Goal: Task Accomplishment & Management: Use online tool/utility

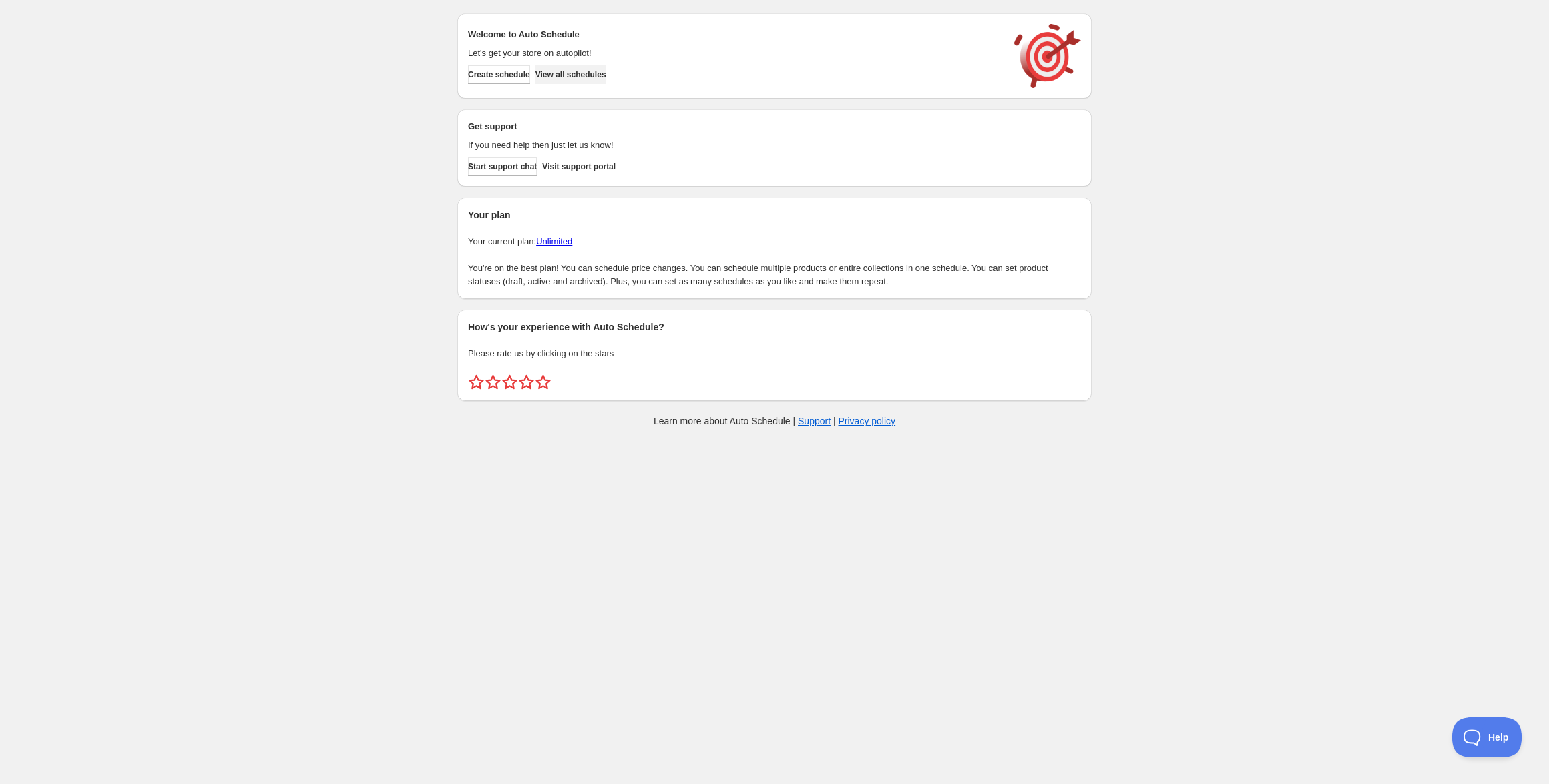
click at [596, 74] on span "View all schedules" at bounding box center [571, 74] width 71 height 11
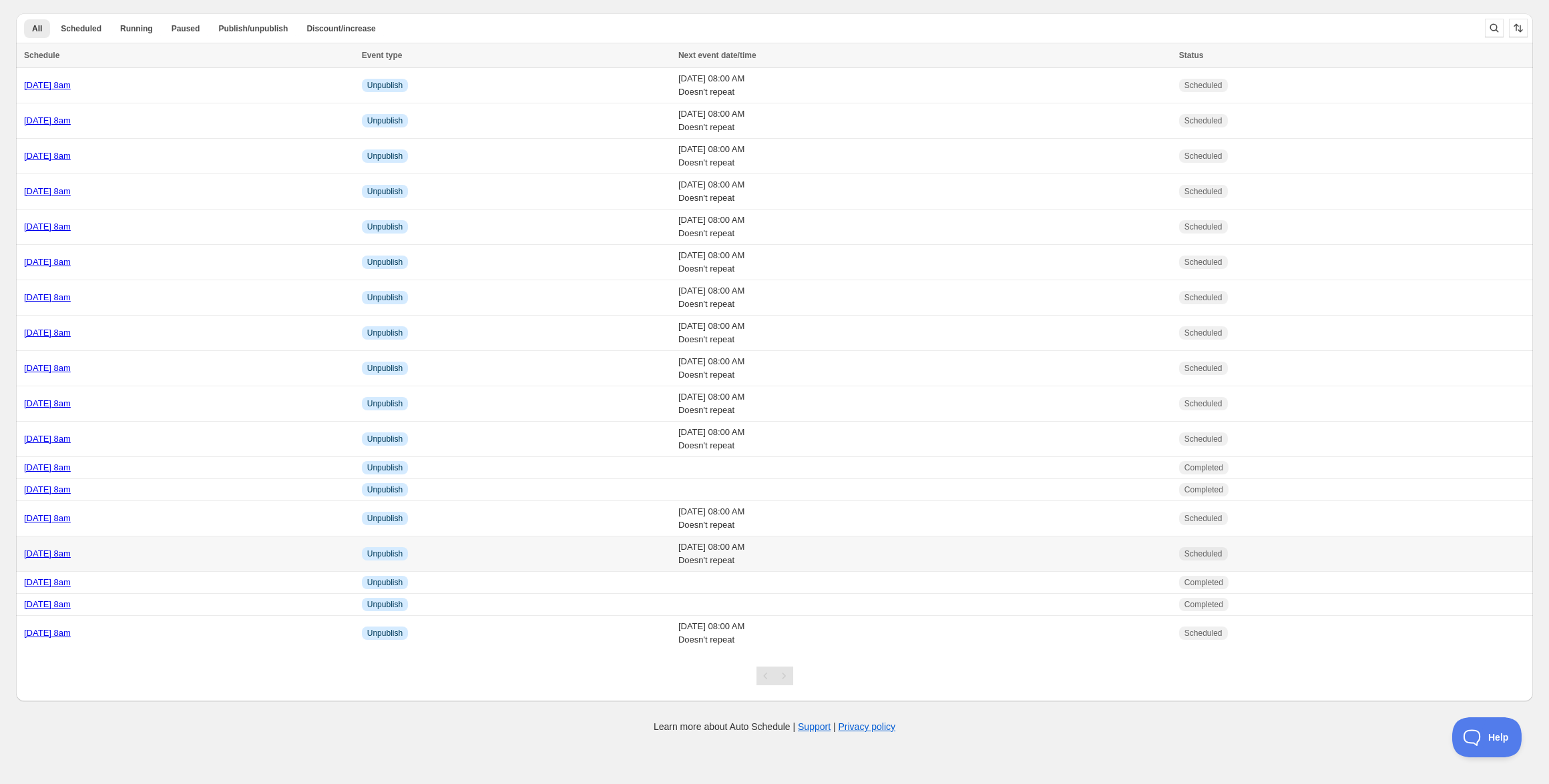
click at [71, 552] on link "[DATE] 8am" at bounding box center [47, 553] width 47 height 10
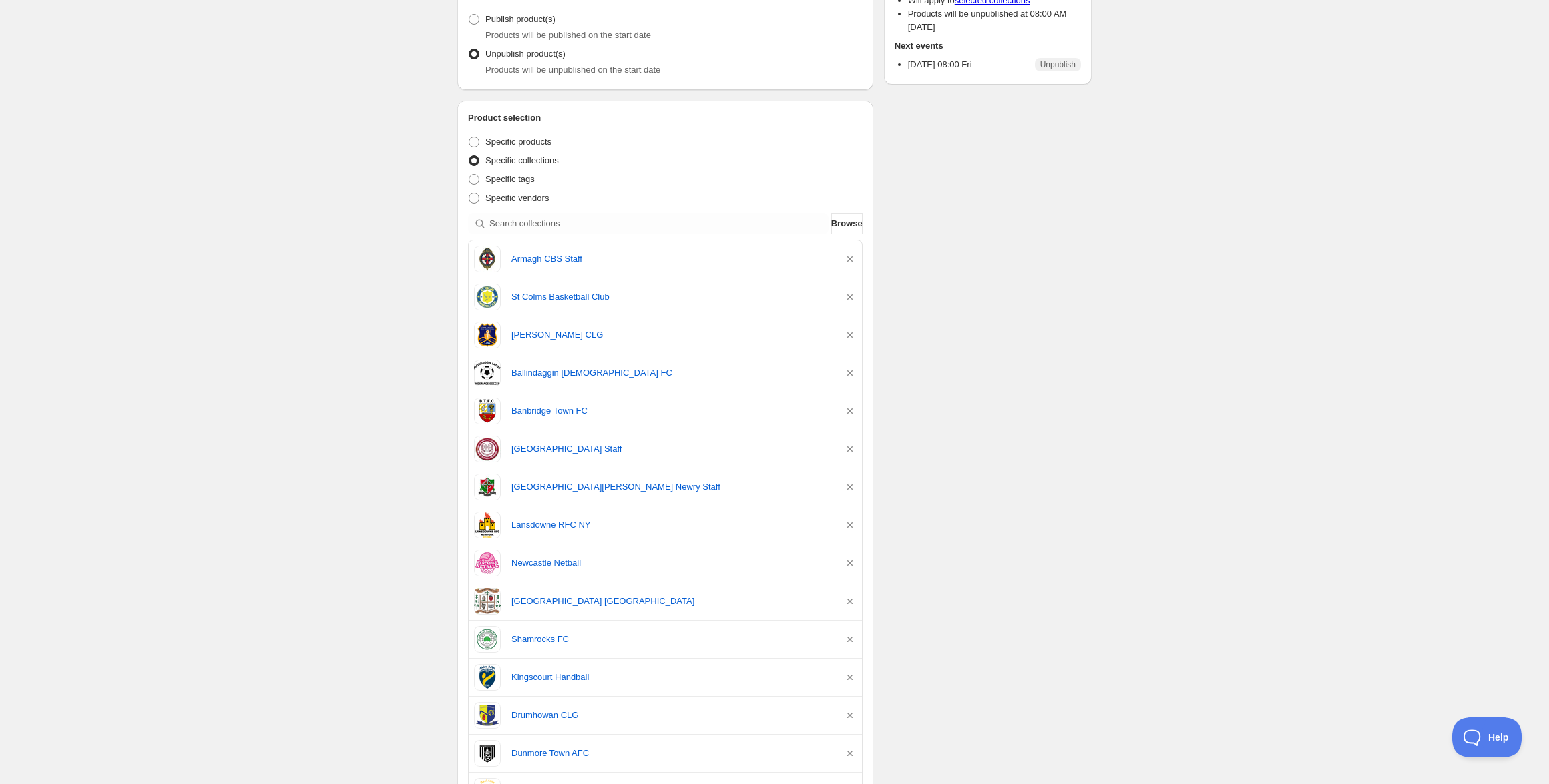
scroll to position [162, 0]
click at [575, 221] on input "search" at bounding box center [659, 223] width 339 height 21
paste input "Helix Strength and Fitness"
type input "Helix Strength and Fitness"
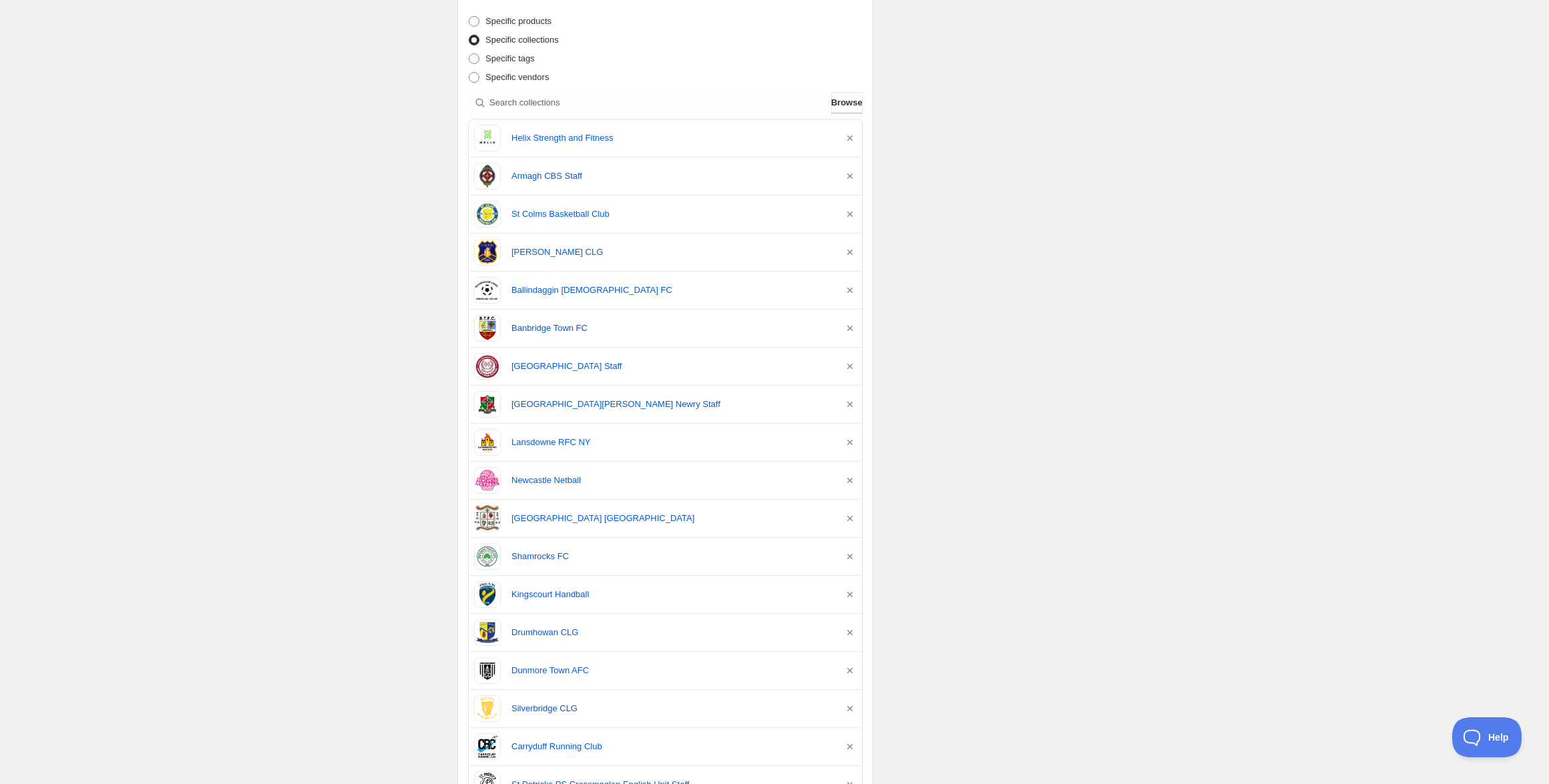
scroll to position [0, 0]
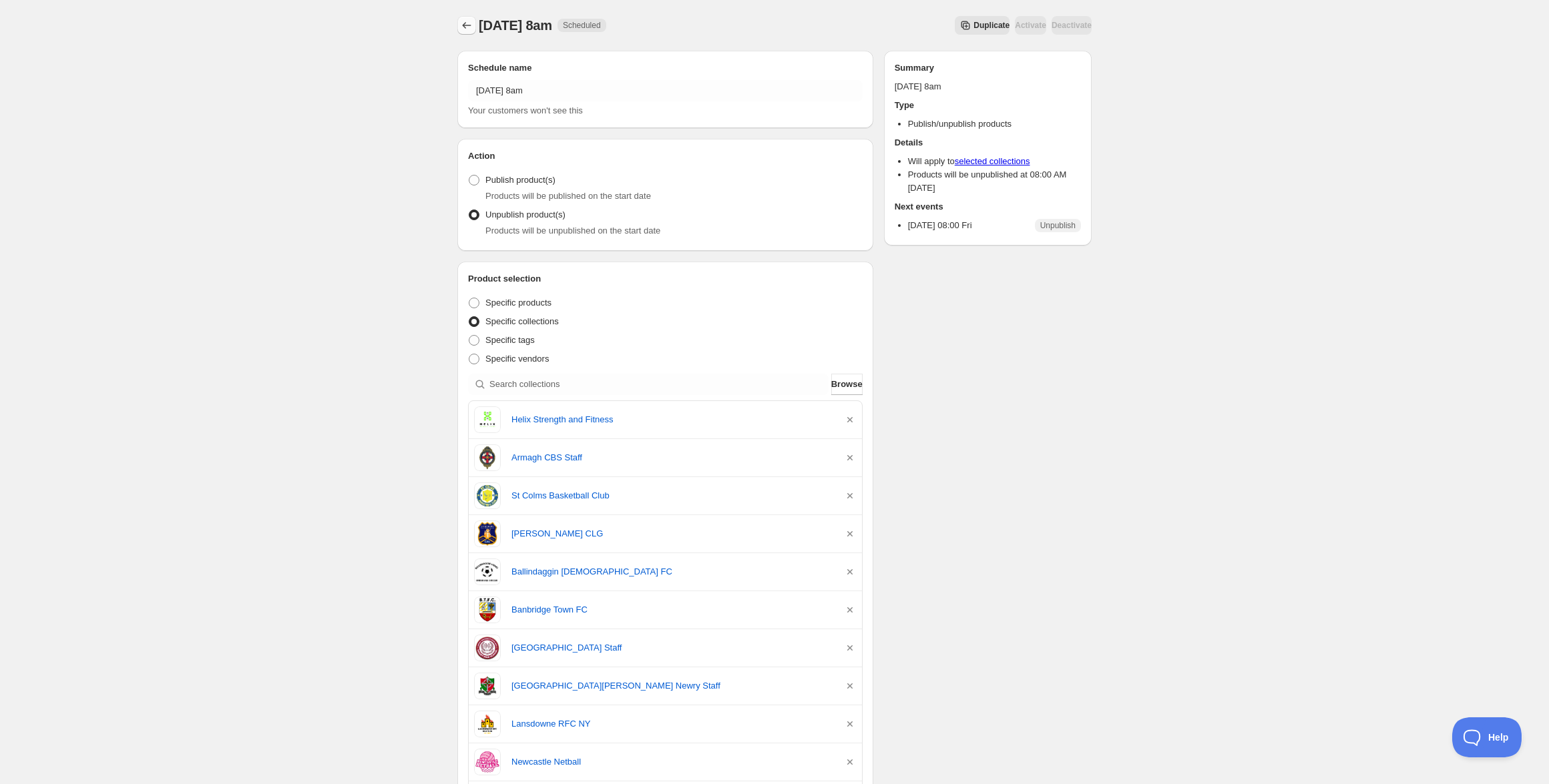
click at [473, 20] on icon "Schedules" at bounding box center [467, 26] width 14 height 14
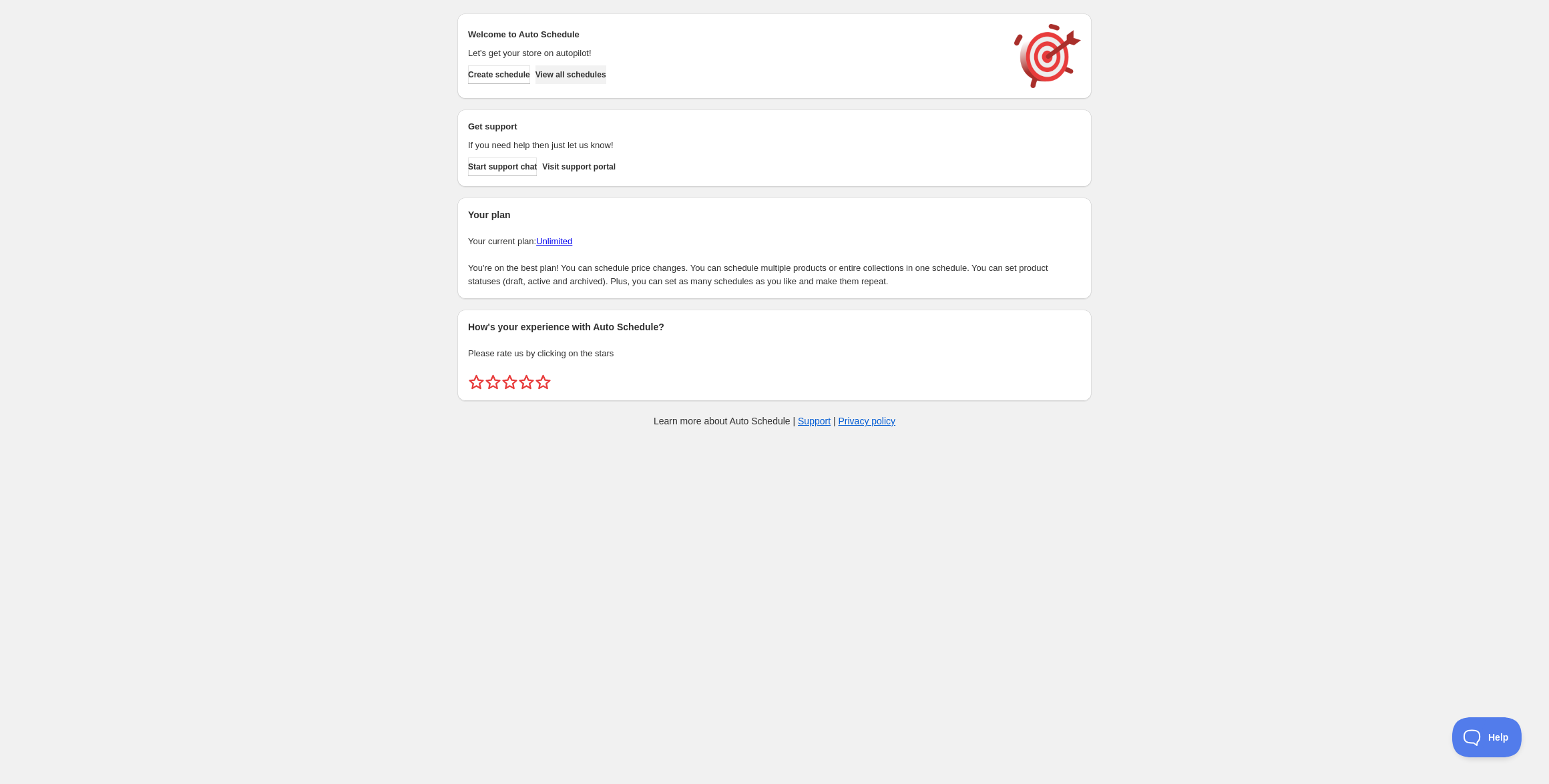
click at [586, 82] on button "View all schedules" at bounding box center [571, 74] width 71 height 19
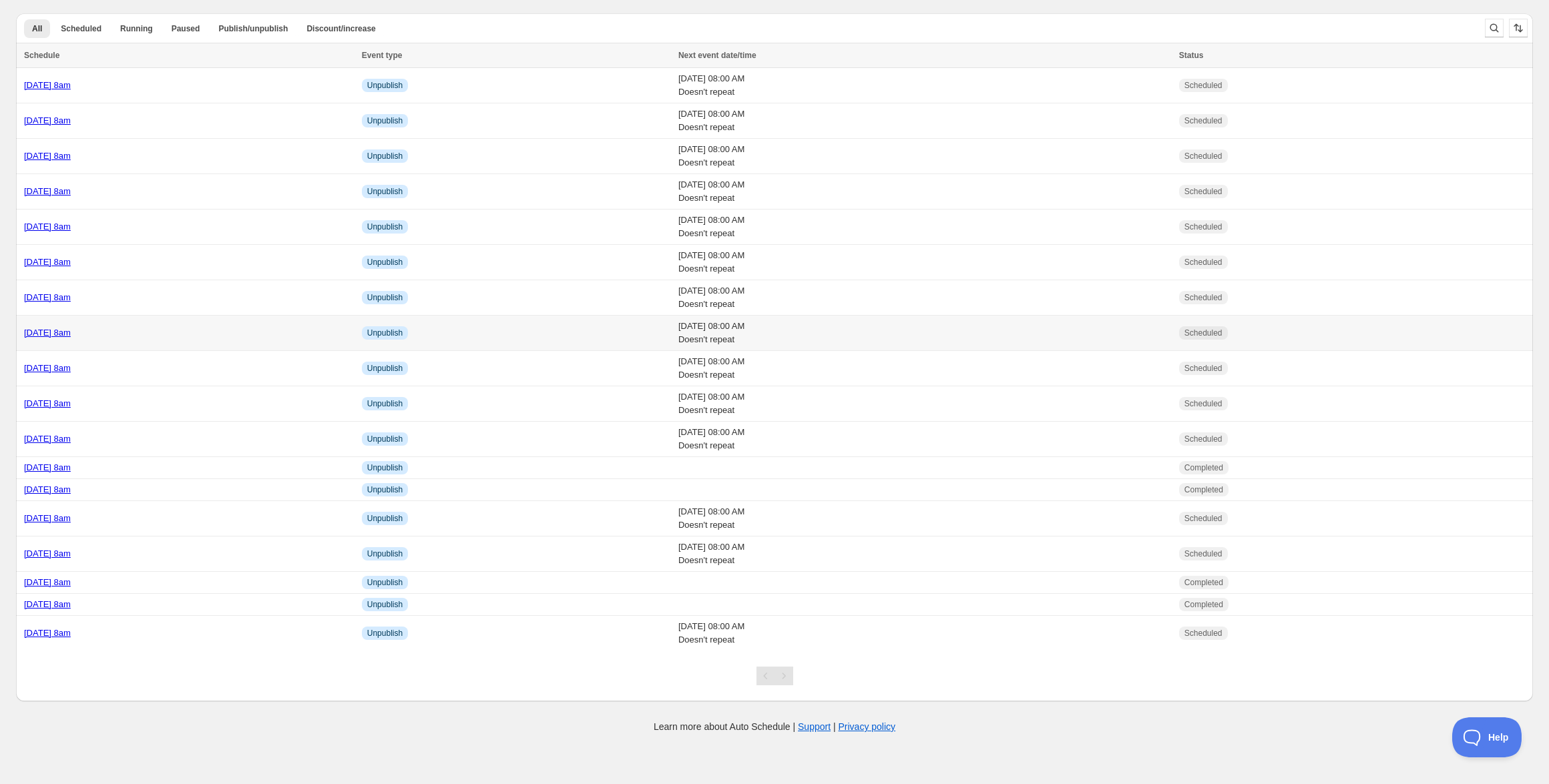
click at [71, 332] on link "Thursday 23rd October @ 8am" at bounding box center [47, 332] width 47 height 10
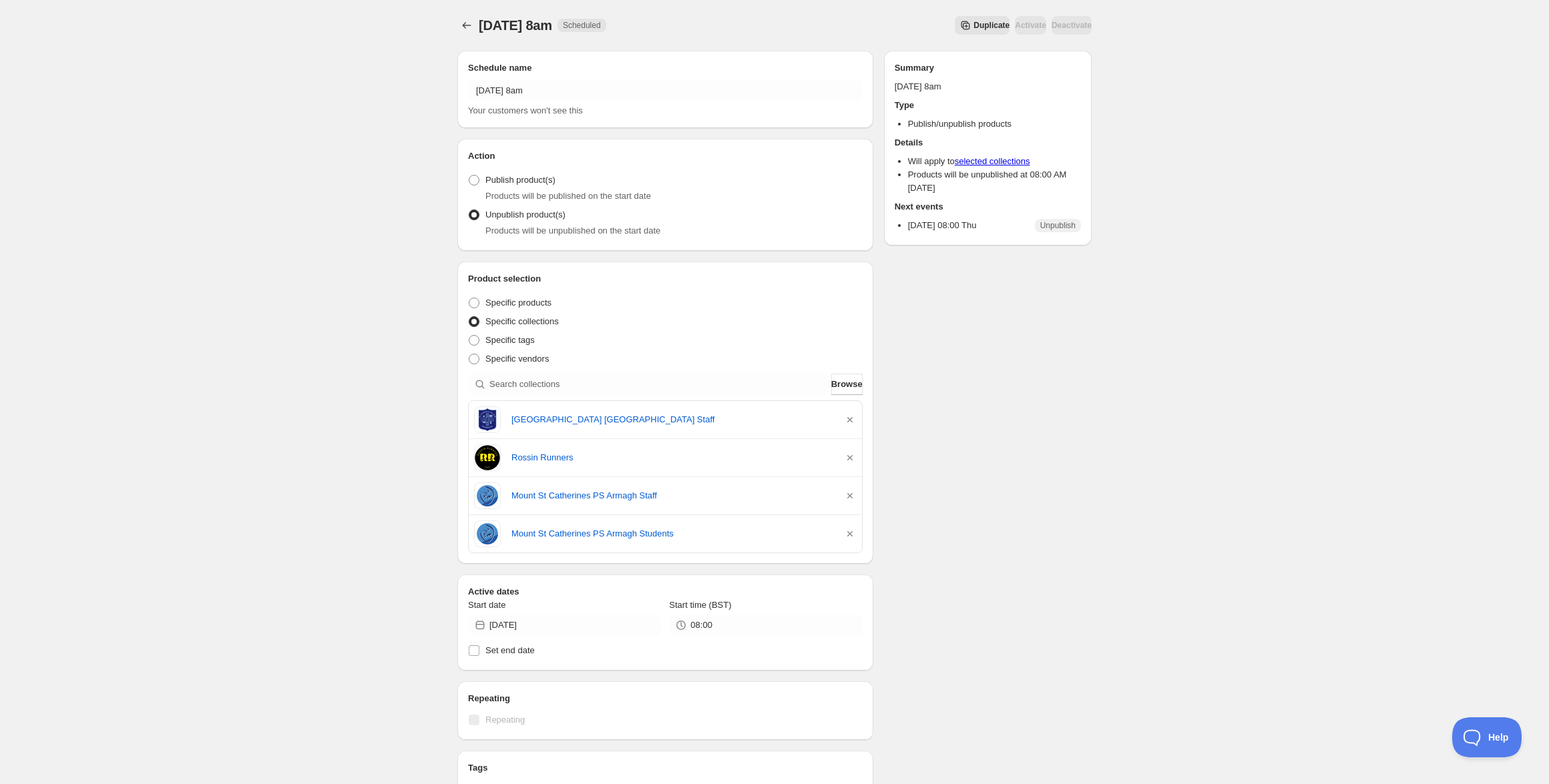
click at [954, 20] on button "Duplicate" at bounding box center [981, 25] width 55 height 19
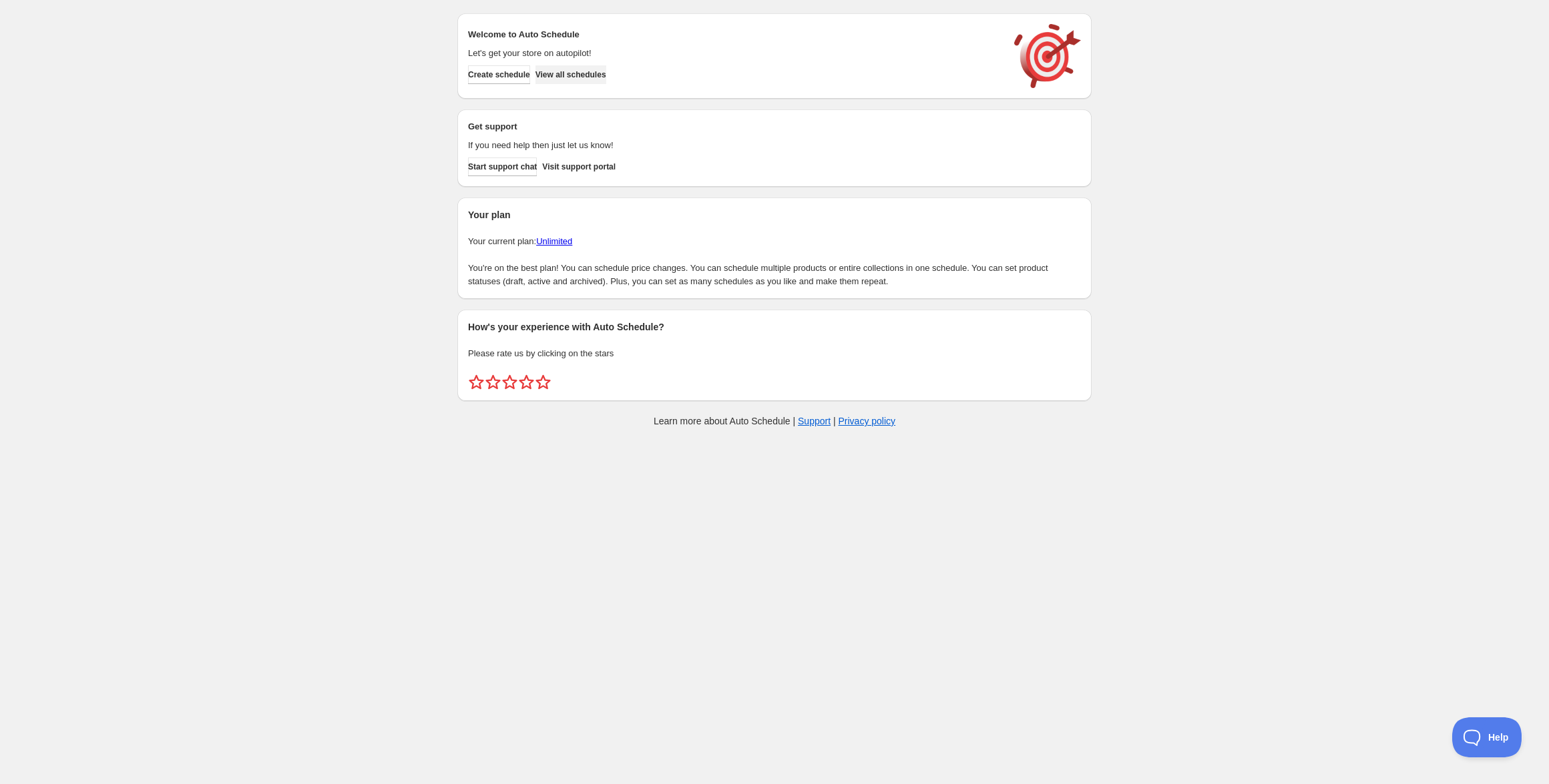
click at [590, 76] on span "View all schedules" at bounding box center [571, 74] width 71 height 11
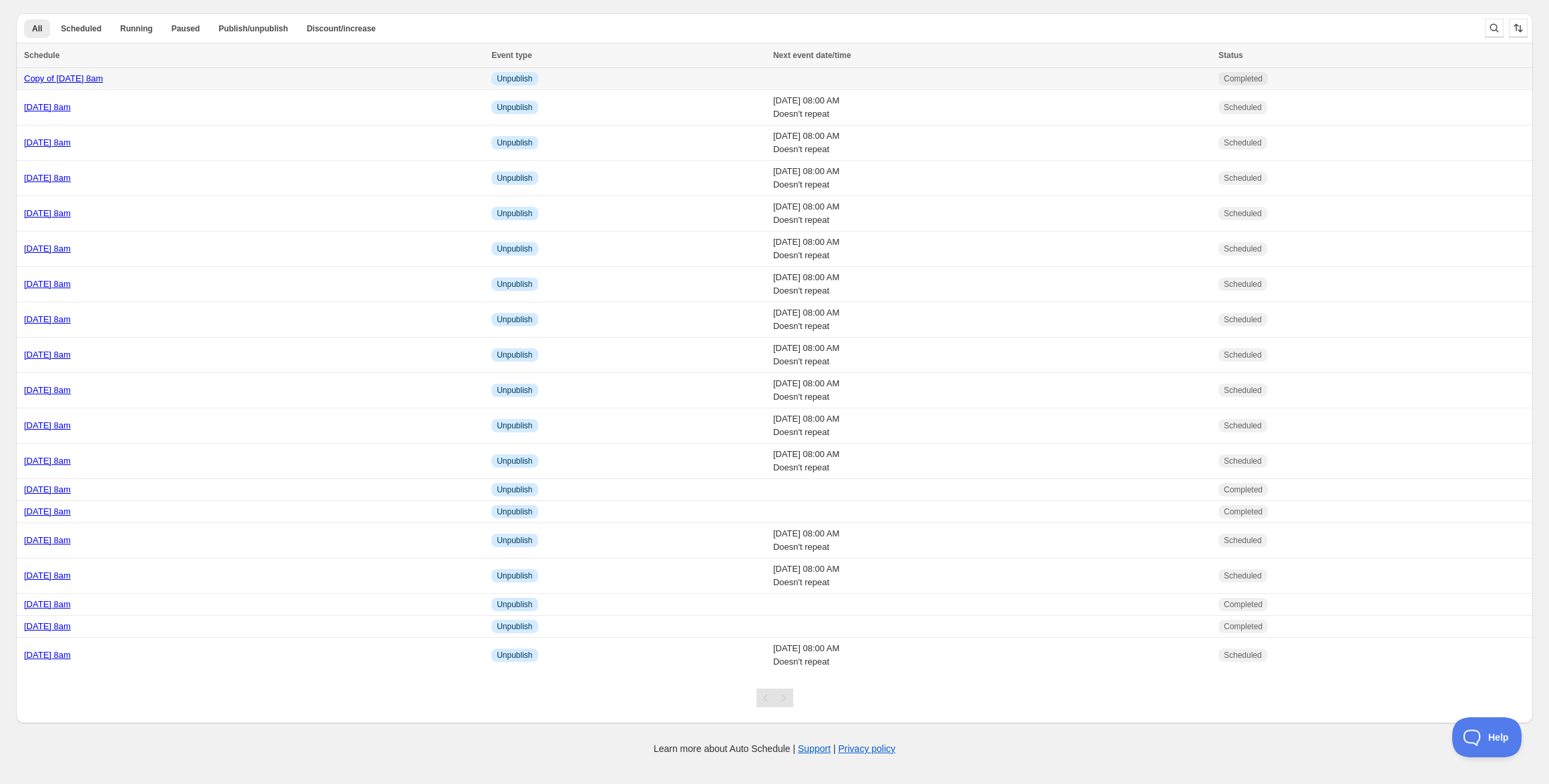
click at [103, 80] on link "Copy of [DATE] 8am" at bounding box center [63, 78] width 79 height 10
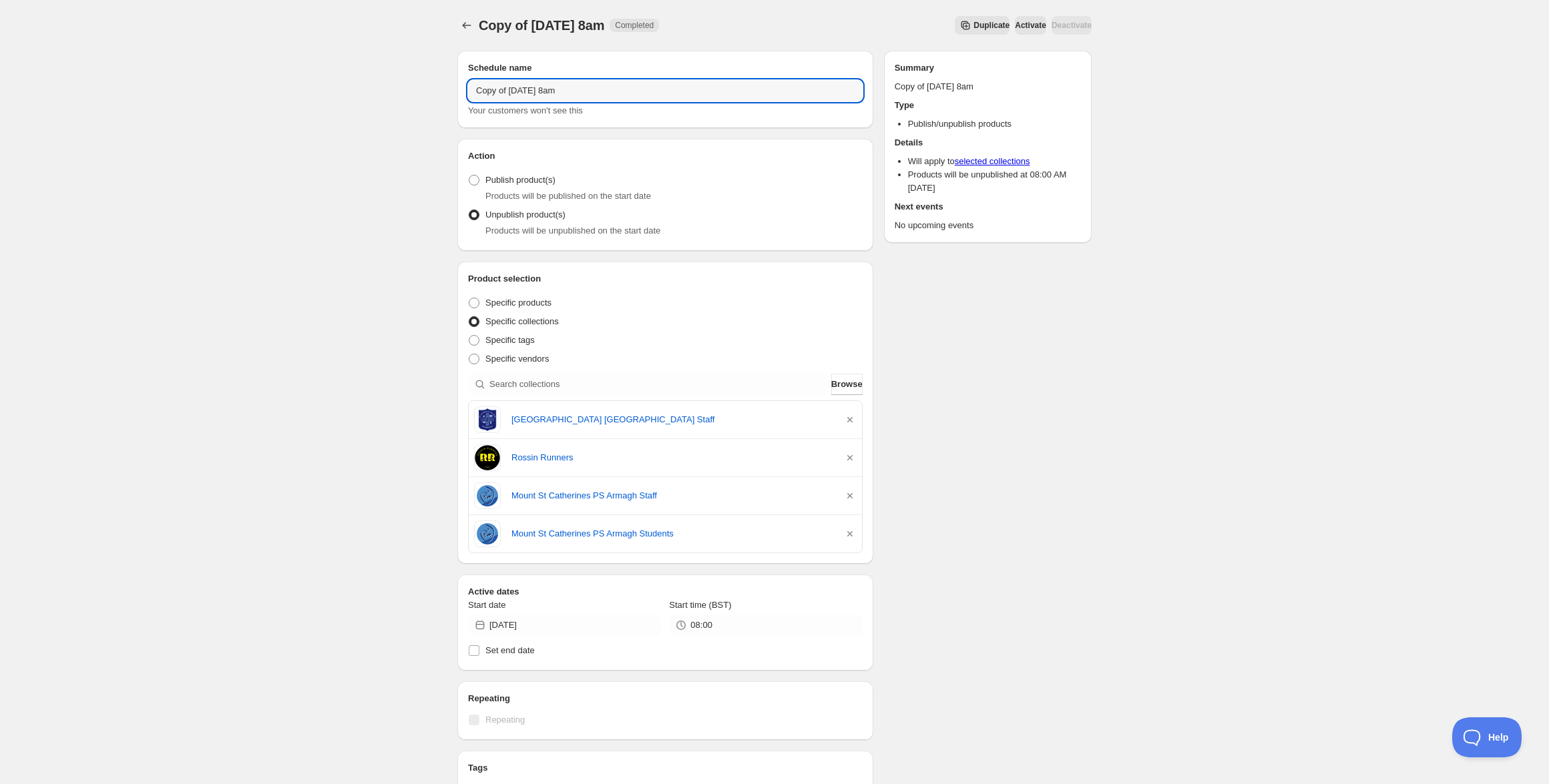
drag, startPoint x: 570, startPoint y: 90, endPoint x: 287, endPoint y: 50, distance: 285.8
click at [287, 50] on div "Copy of [DATE] 8am. This page is ready Copy of [DATE] 8am Completed Duplicate A…" at bounding box center [774, 569] width 1549 height 1138
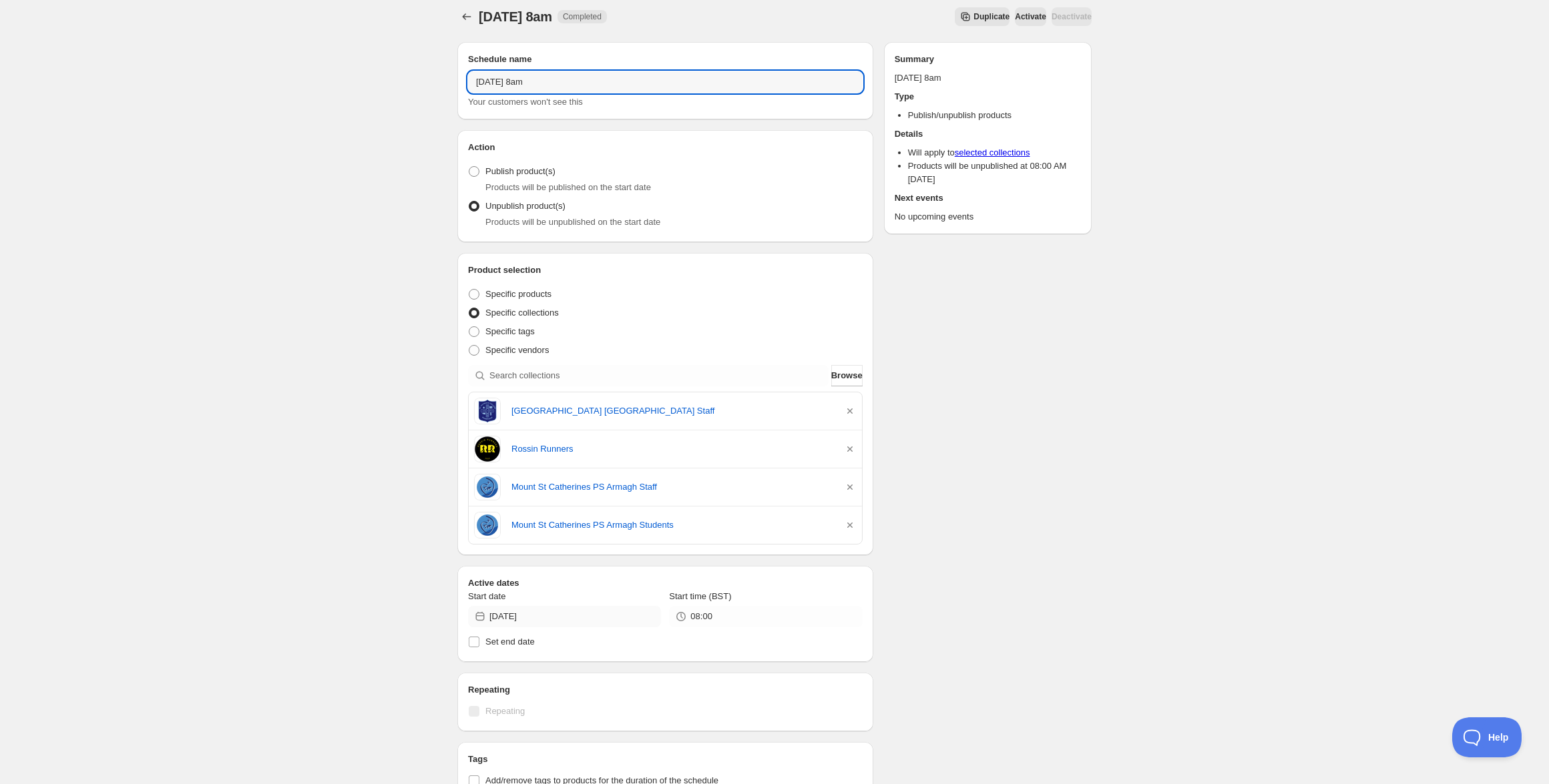
type input "[DATE] 8am"
click at [540, 621] on input "2025-10-23" at bounding box center [575, 616] width 172 height 21
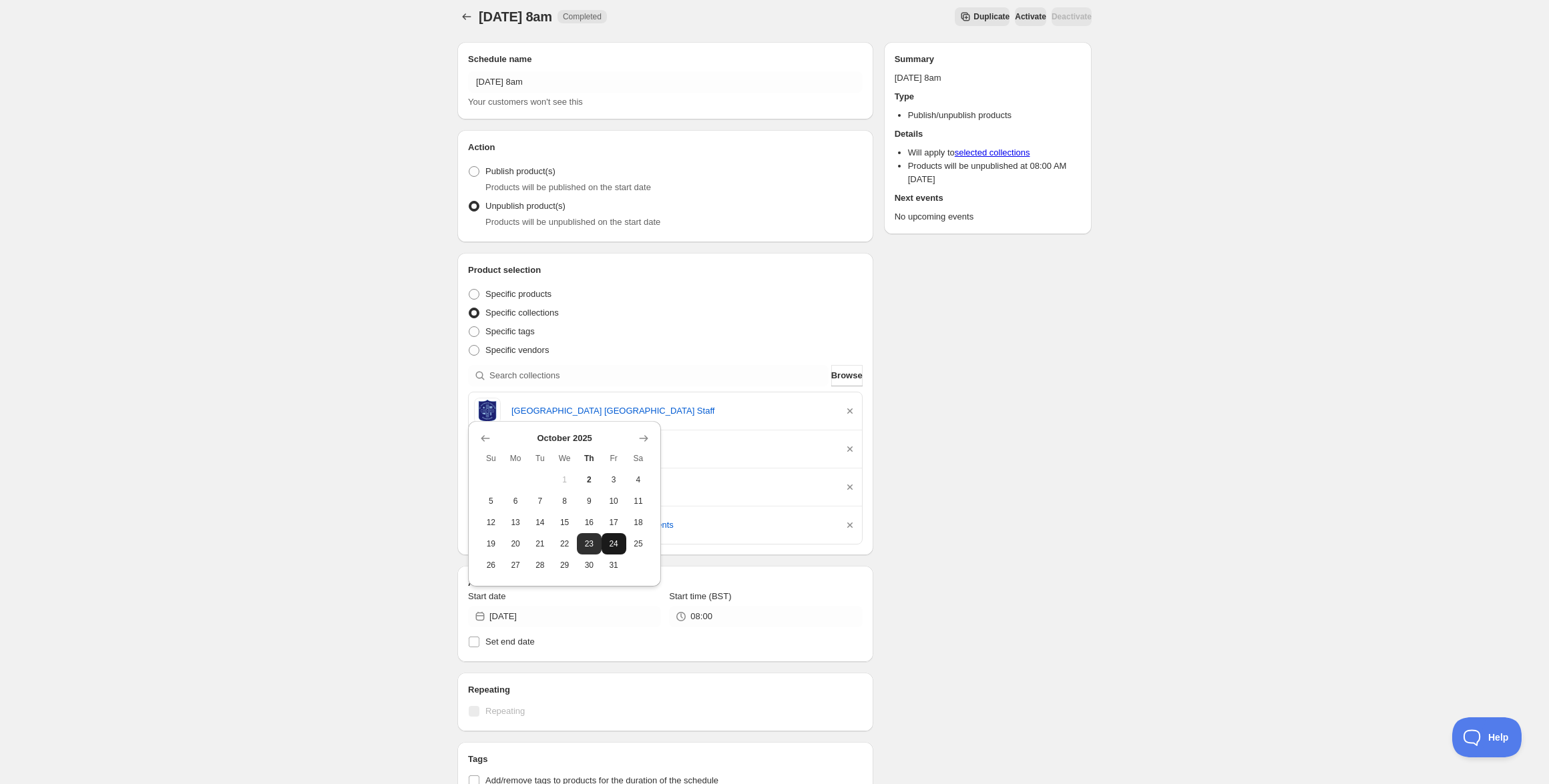
click at [616, 547] on span "24" at bounding box center [613, 544] width 14 height 11
type input "2025-10-24"
click at [851, 414] on icon "button" at bounding box center [850, 411] width 14 height 14
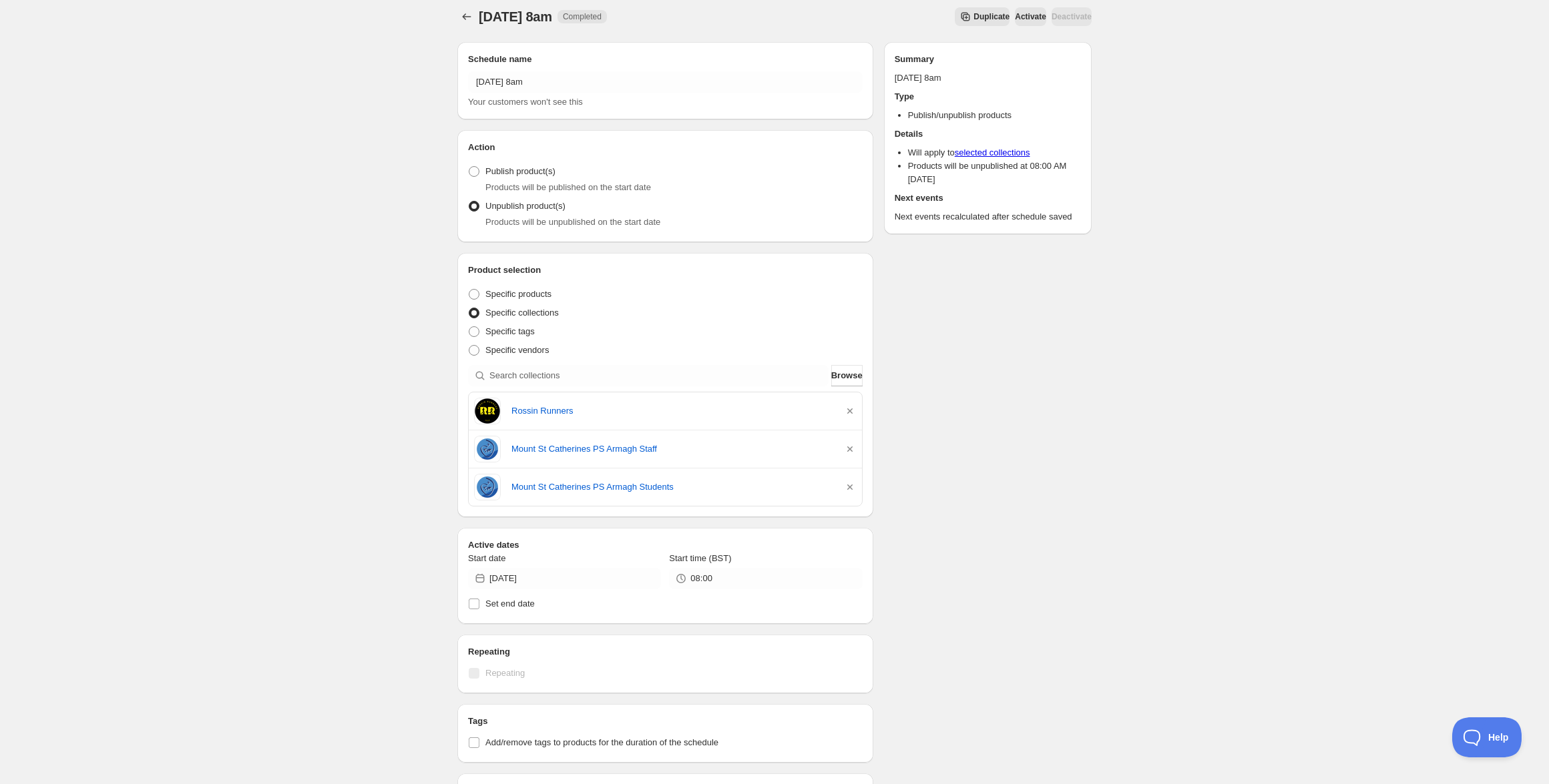
click at [851, 414] on icon "button" at bounding box center [850, 411] width 14 height 14
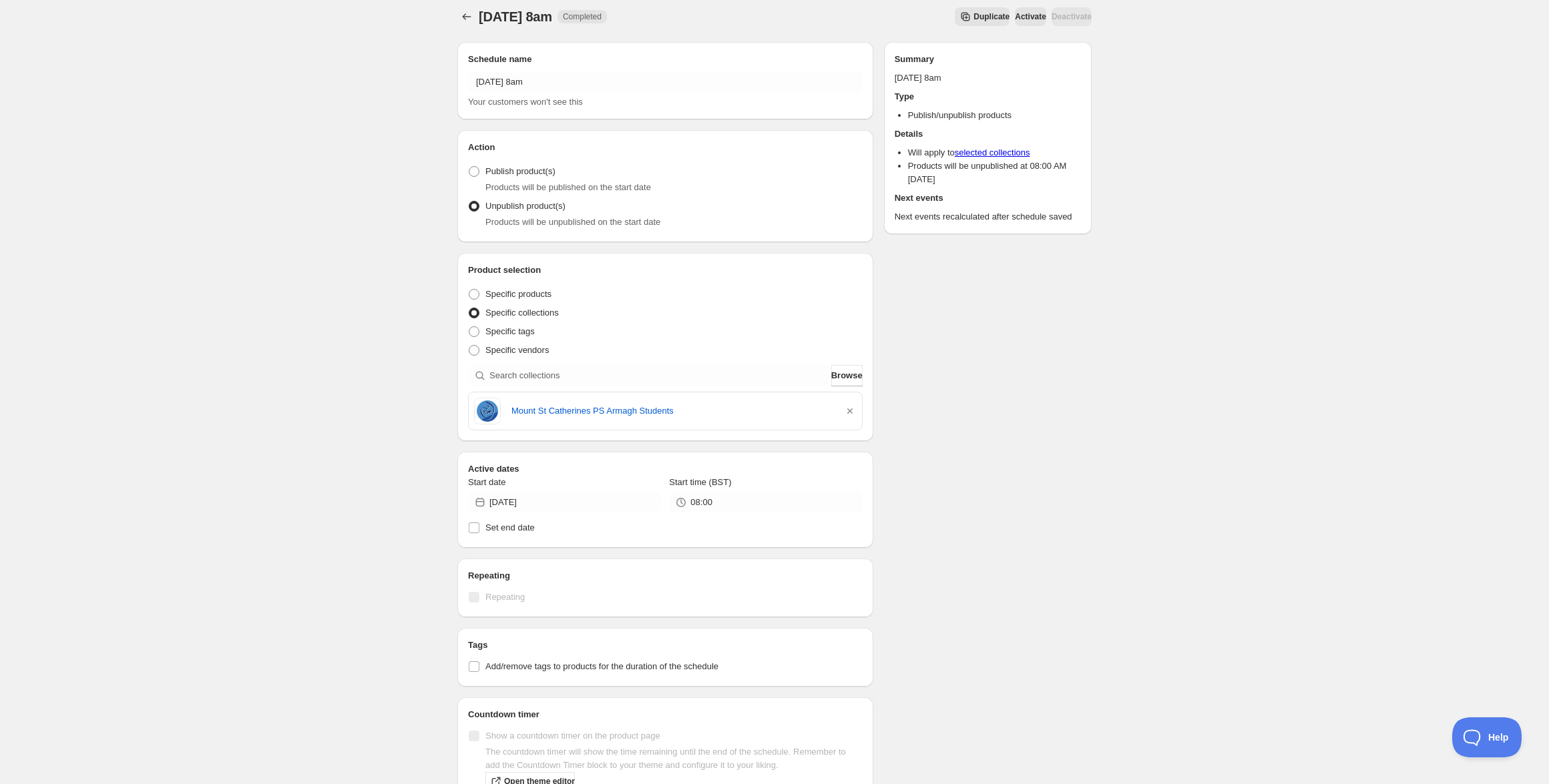
click at [851, 414] on icon "button" at bounding box center [850, 411] width 14 height 14
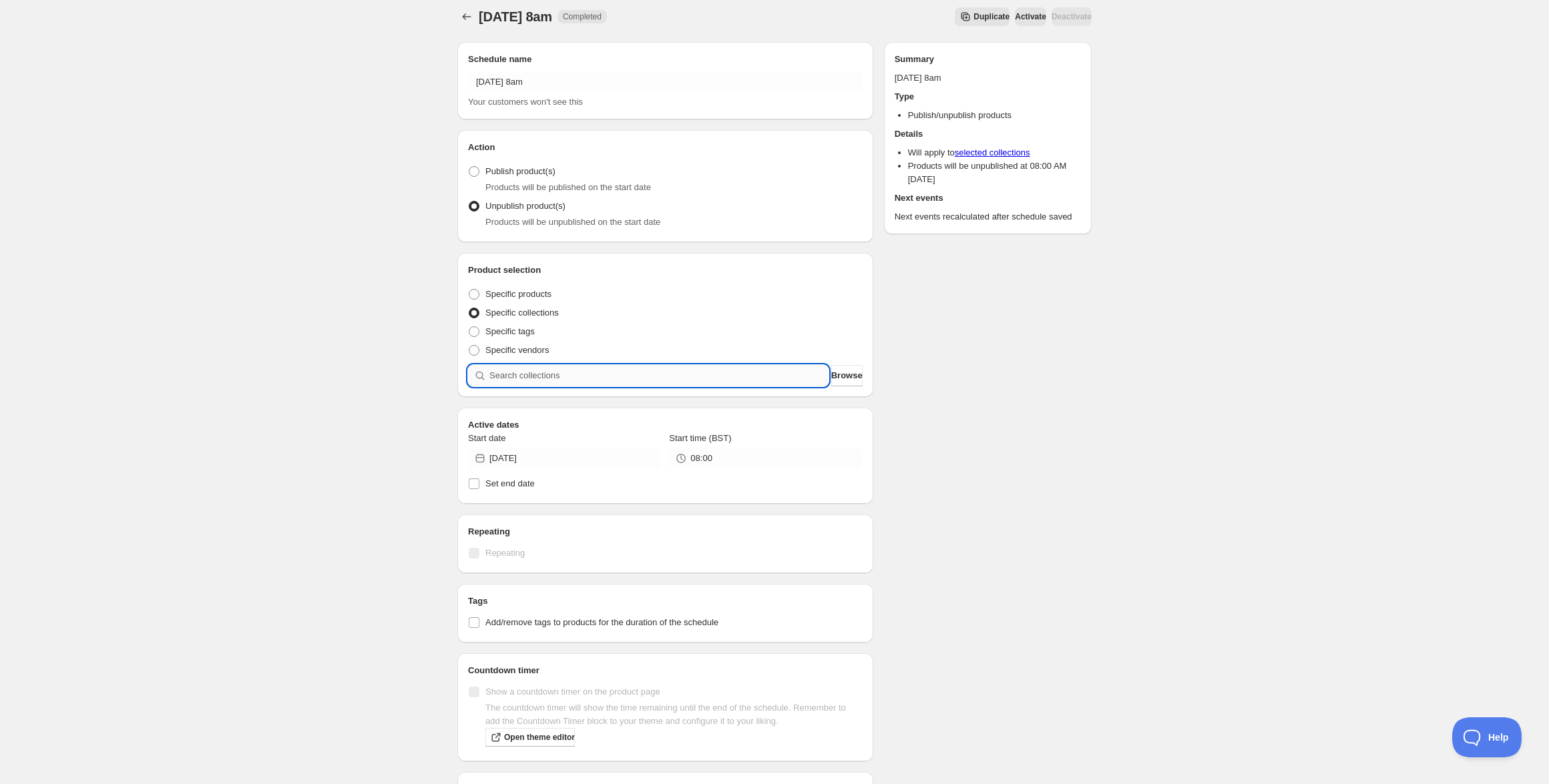
click at [674, 381] on input "search" at bounding box center [659, 375] width 339 height 21
paste input "Snugboro FC"
type input "Snugboro FC"
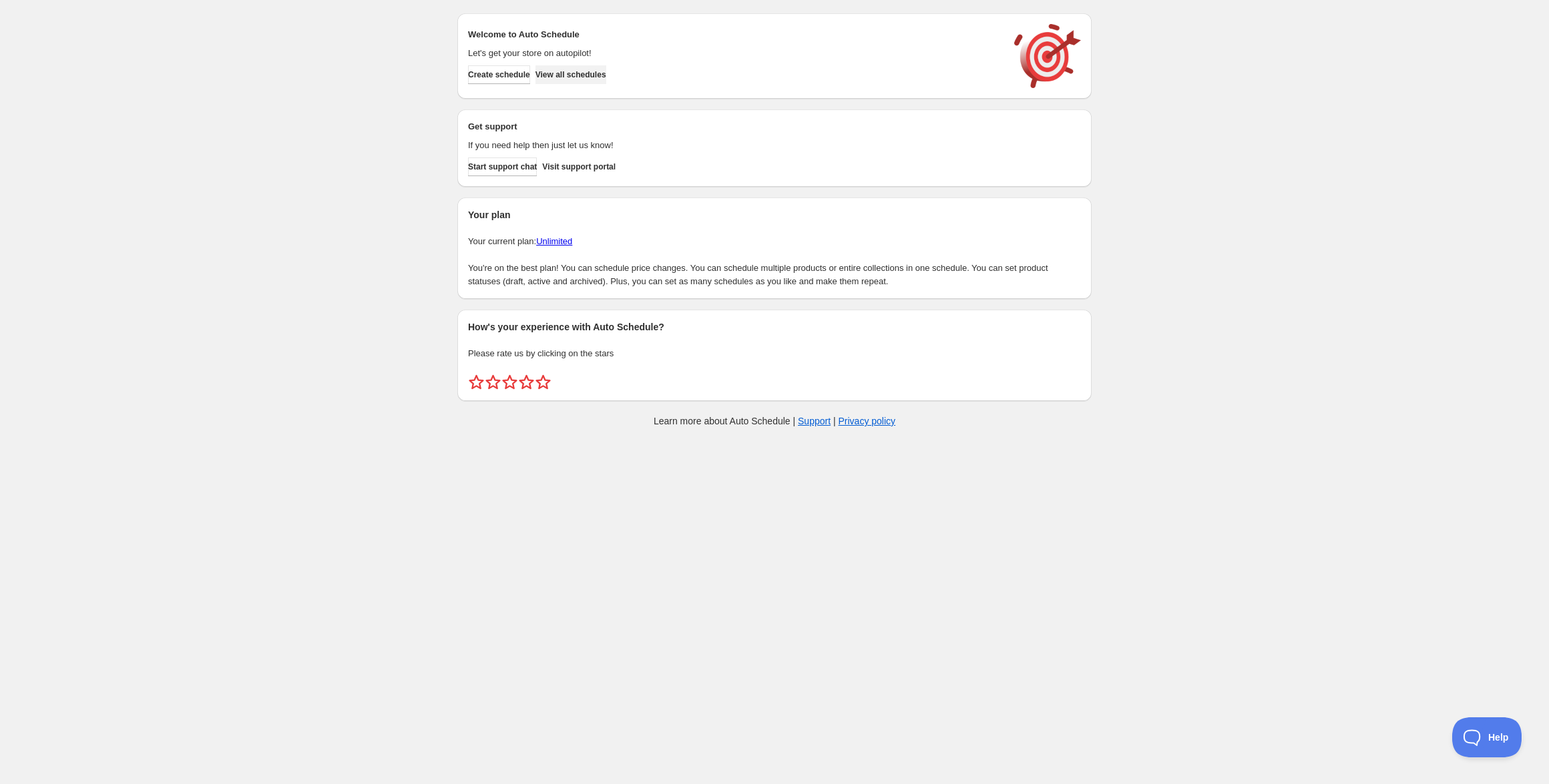
click at [581, 74] on span "View all schedules" at bounding box center [571, 74] width 71 height 11
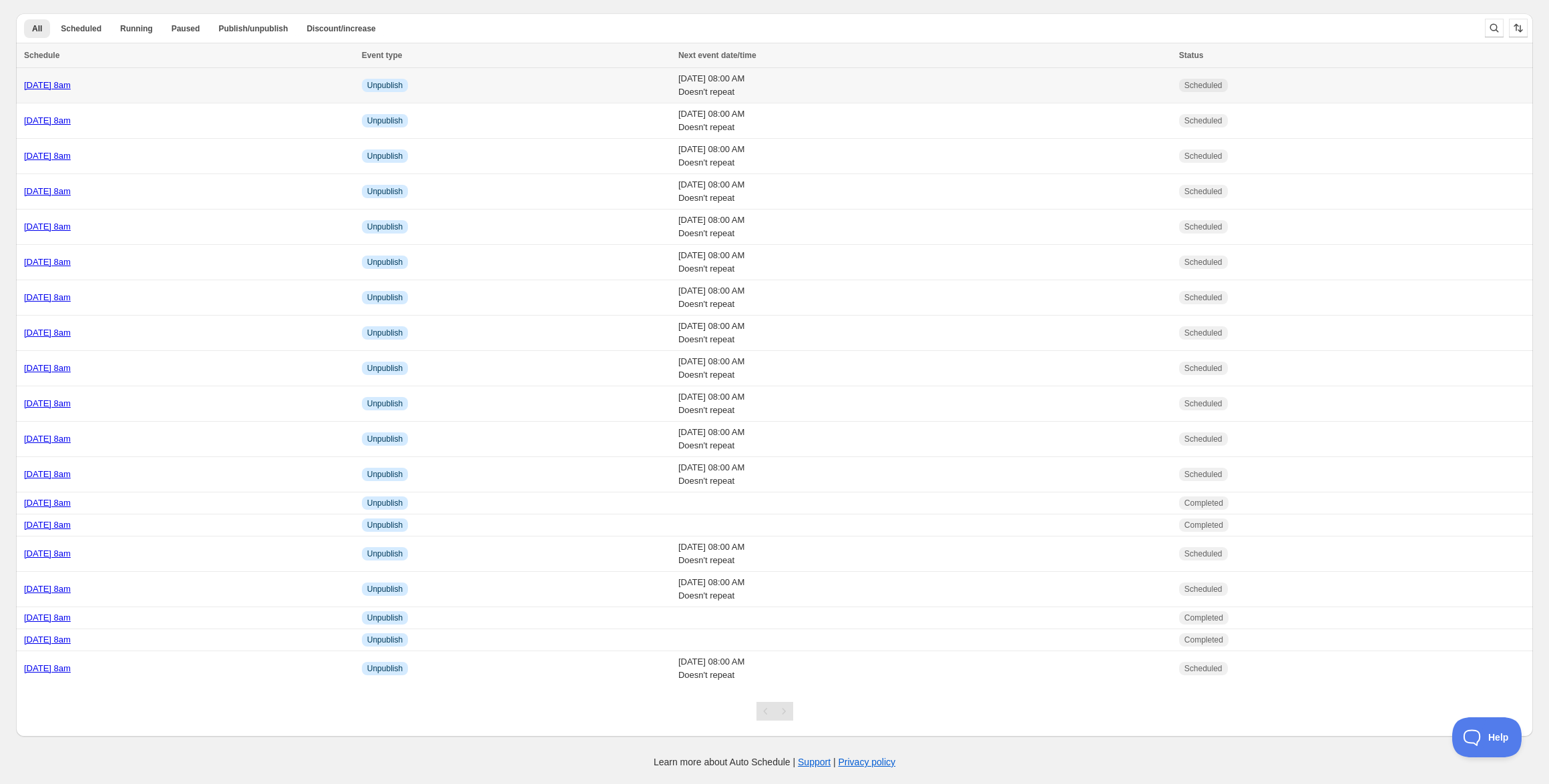
click at [71, 86] on link "[DATE] 8am" at bounding box center [47, 84] width 47 height 10
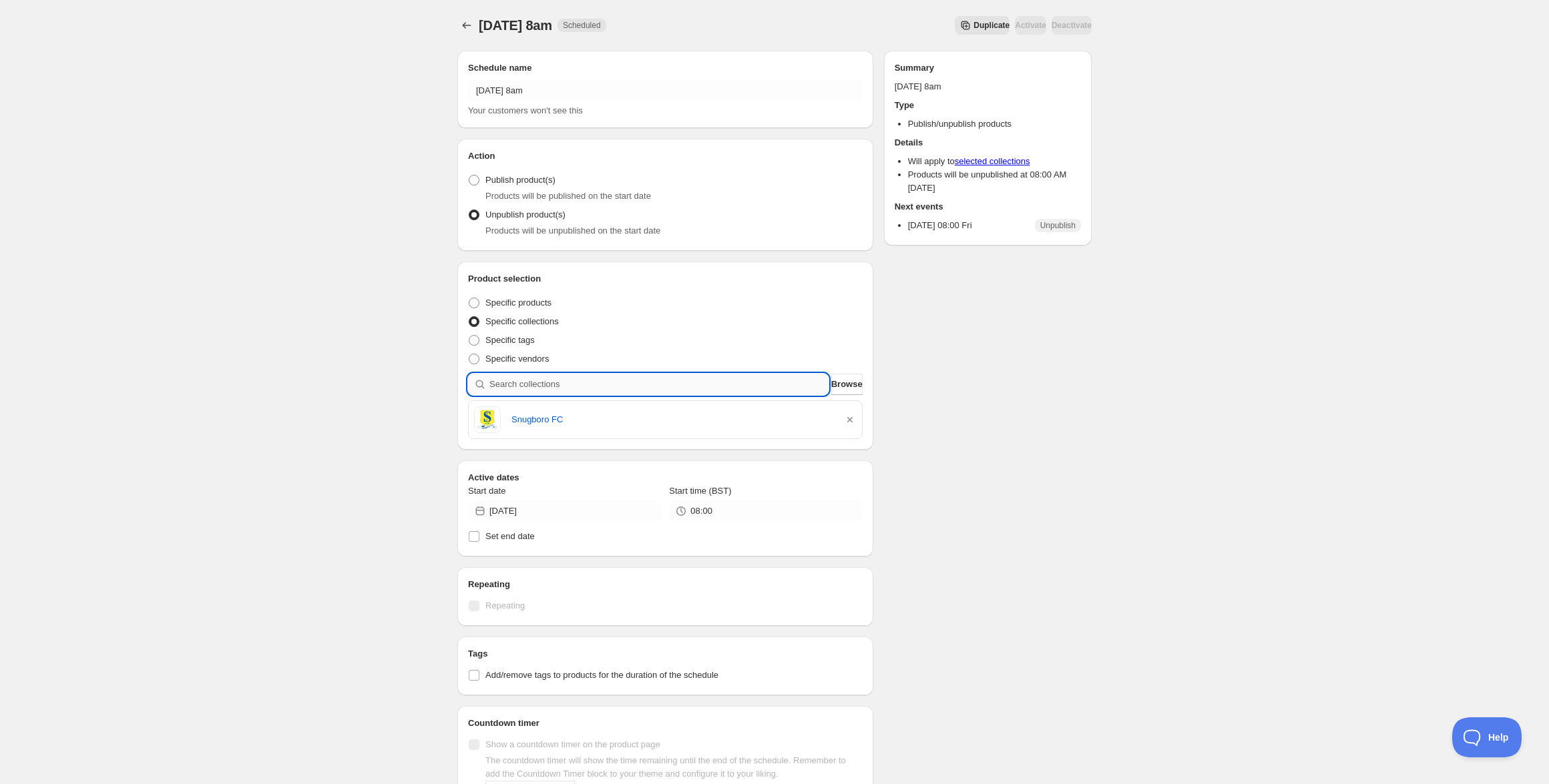
click at [601, 390] on input "search" at bounding box center [659, 384] width 339 height 21
paste input "Dukes Boxing Club"
type input "Dukes Boxing Club"
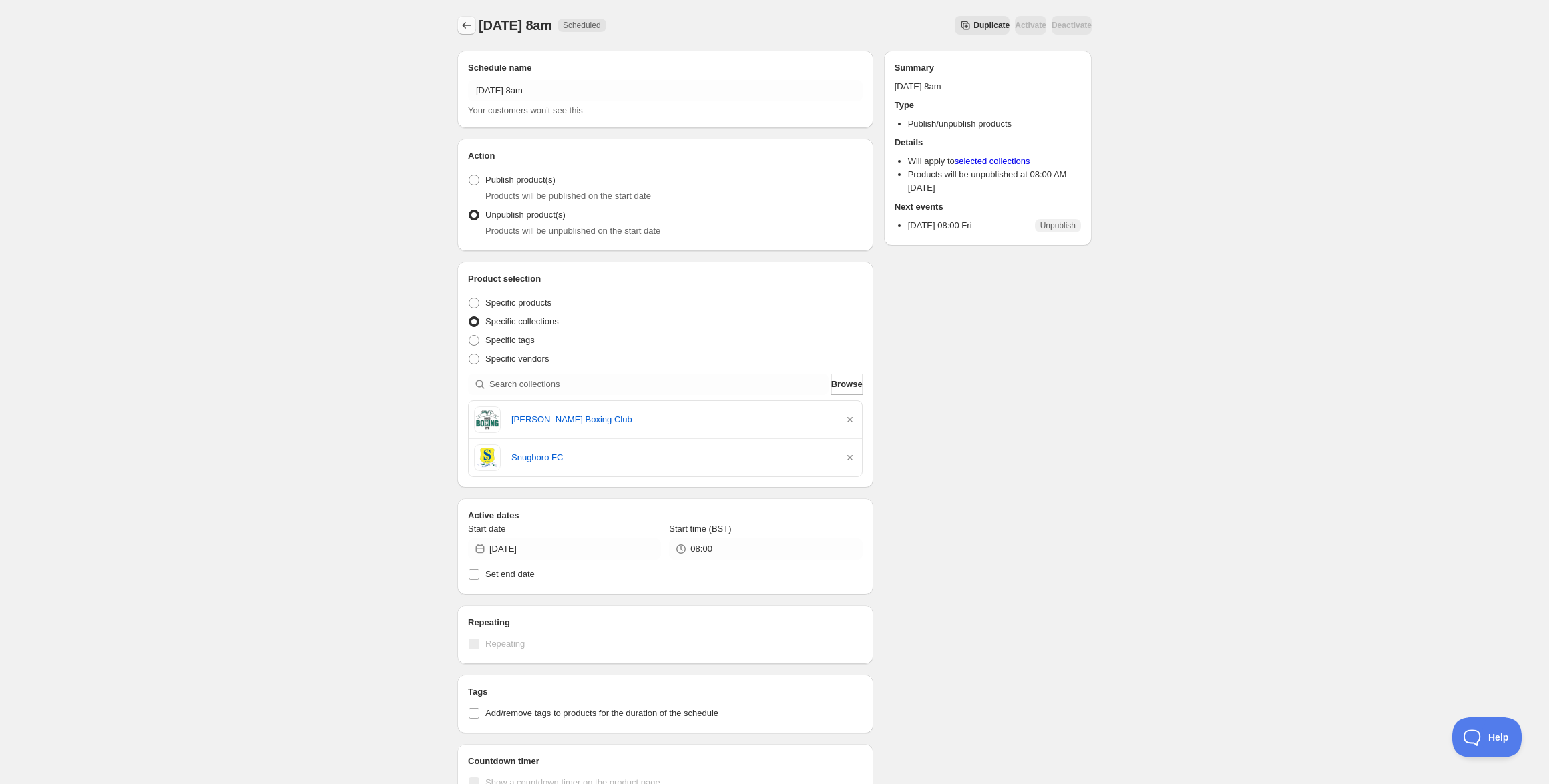
click at [471, 31] on icon "Schedules" at bounding box center [467, 26] width 14 height 14
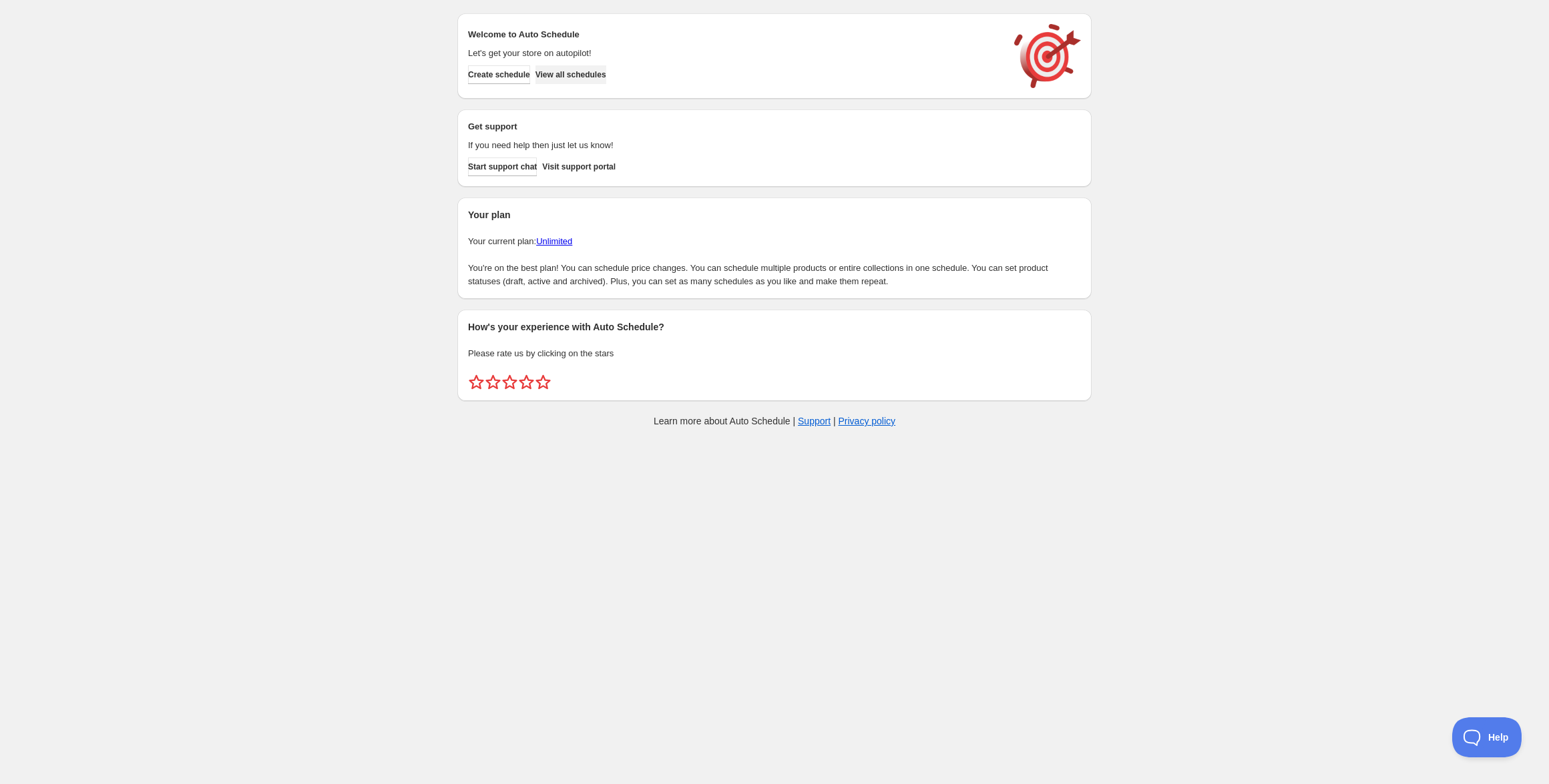
click at [606, 79] on span "View all schedules" at bounding box center [571, 74] width 71 height 11
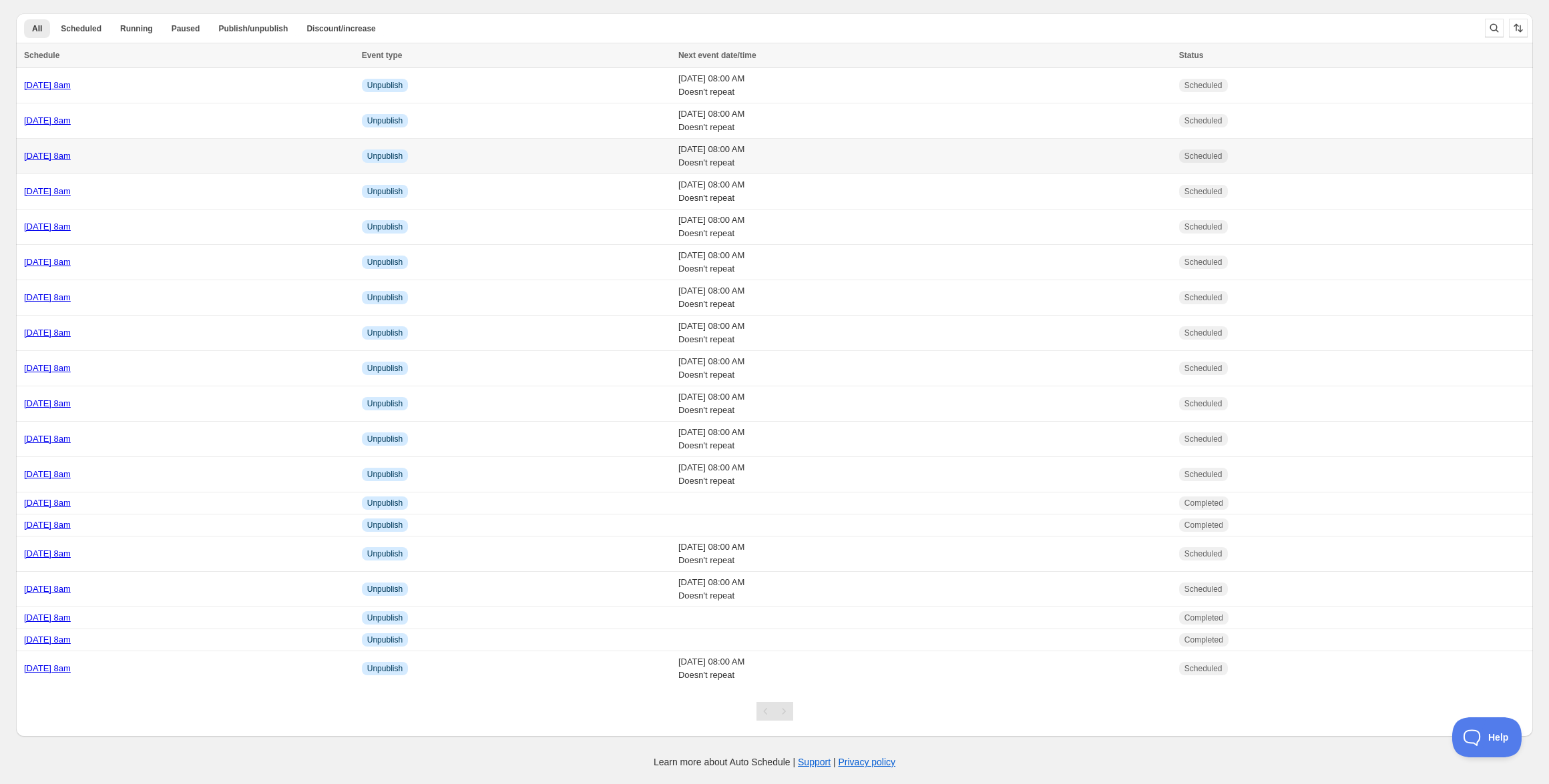
click at [165, 163] on td "Friday 17th October @ 8am" at bounding box center [187, 156] width 342 height 35
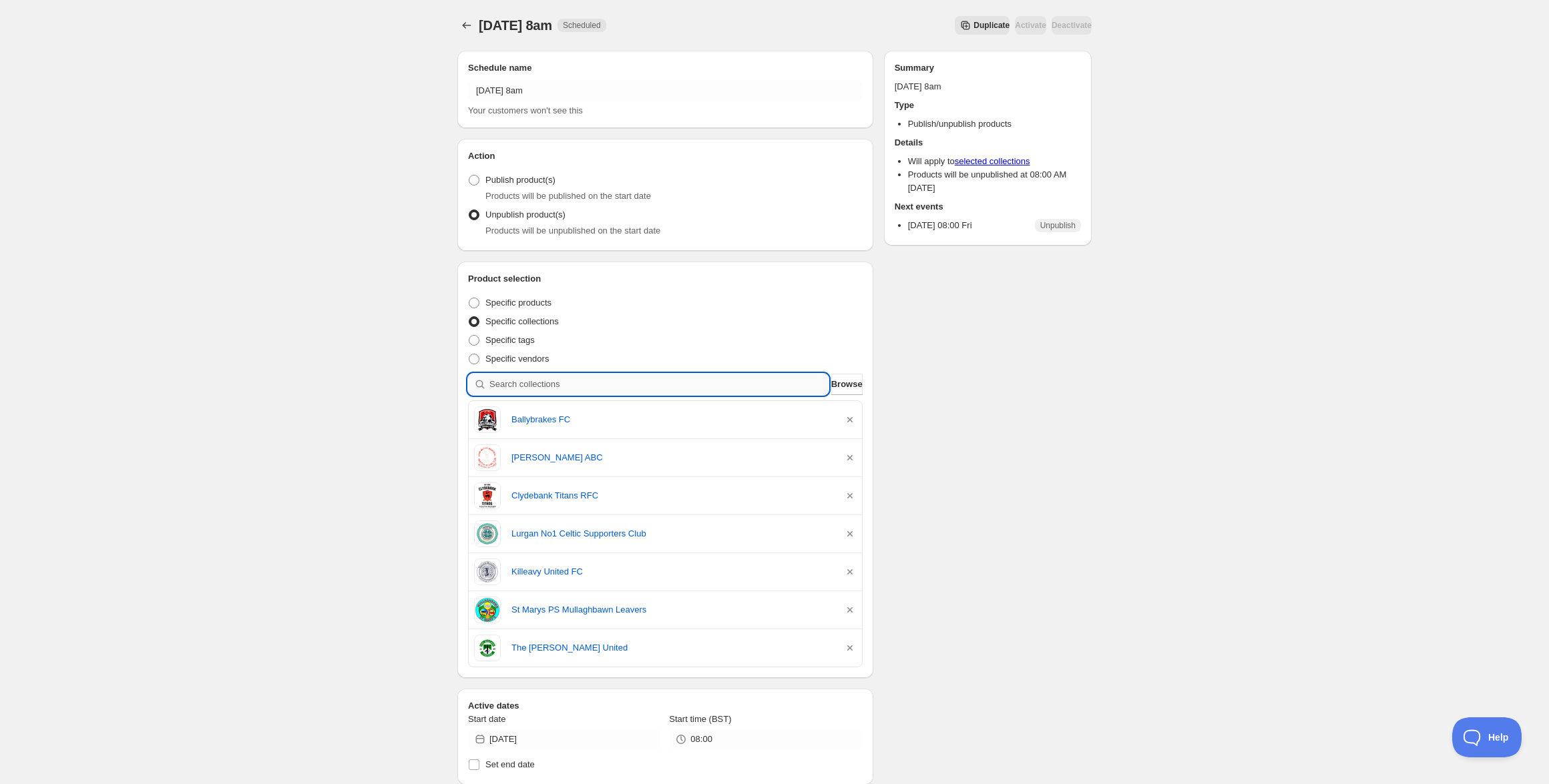
click at [588, 386] on input "search" at bounding box center [659, 384] width 339 height 21
paste input "St Malachys PS Castlewellan Students"
type input "St Malachys PS Castlewellan Students"
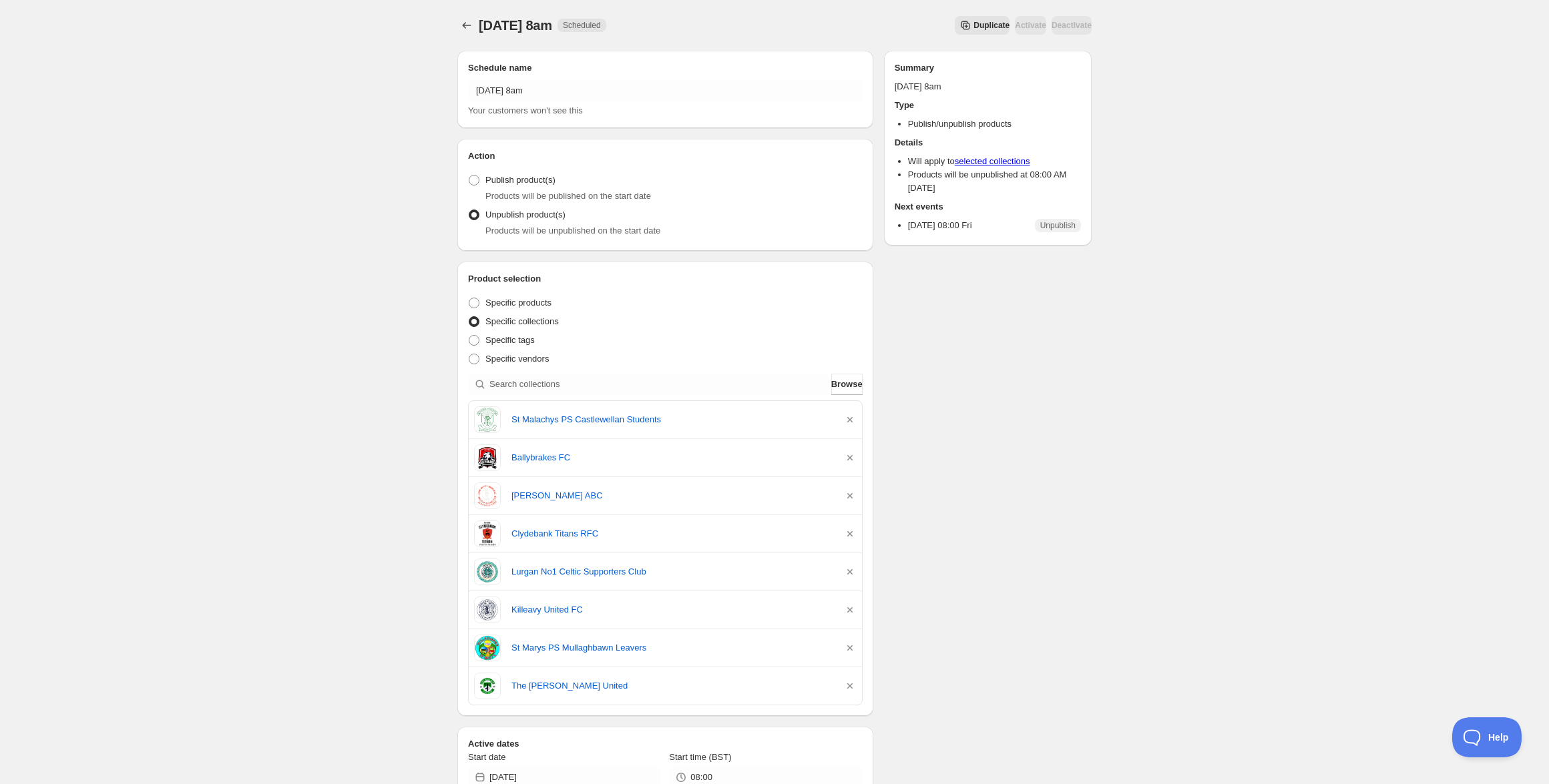
scroll to position [3, 0]
click at [471, 25] on icon "Schedules" at bounding box center [467, 22] width 14 height 14
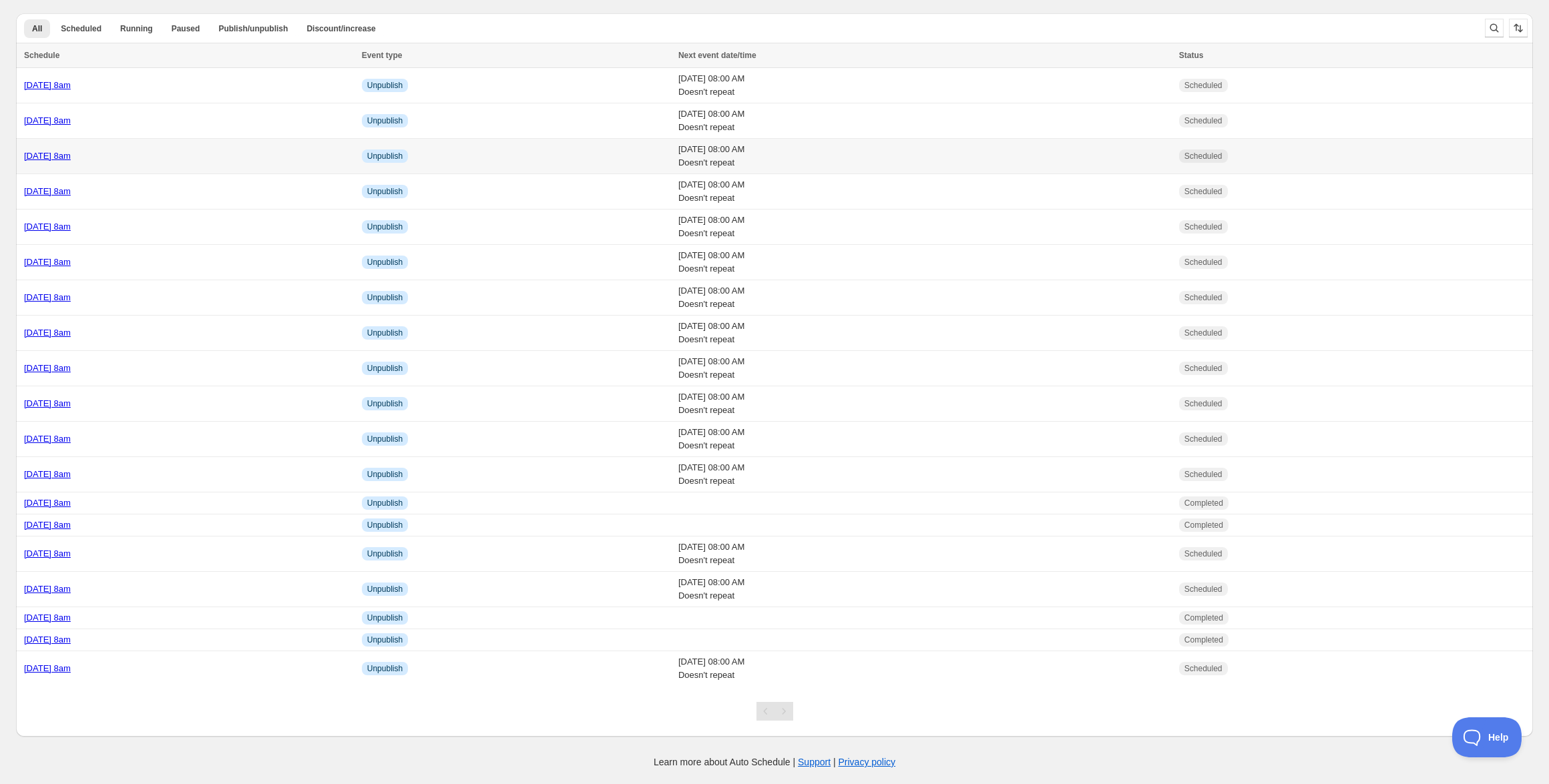
click at [115, 162] on div "Friday 17th October @ 8am" at bounding box center [189, 156] width 330 height 14
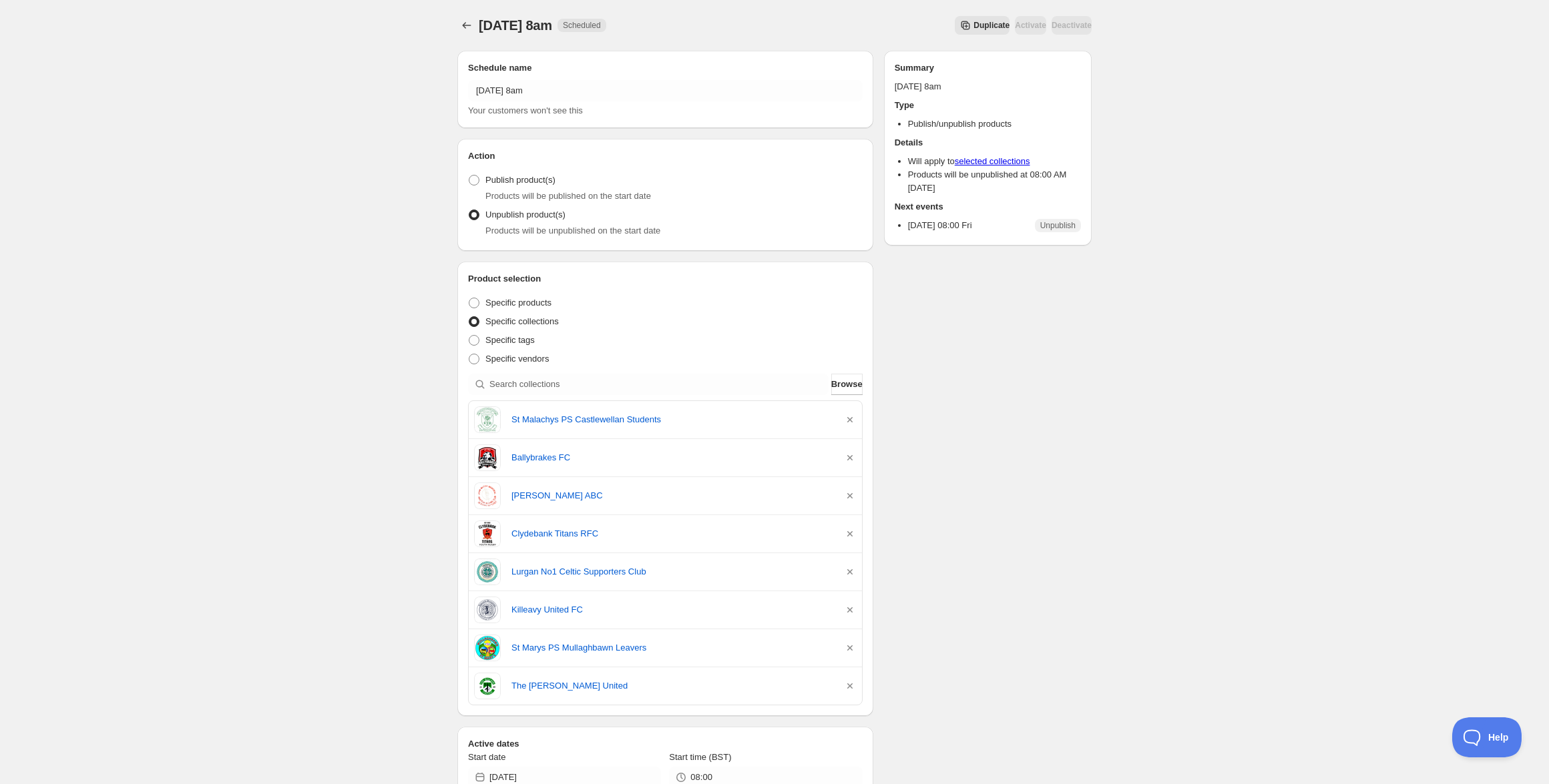
click at [468, 35] on div "Friday 17th October @ 8am. This page is ready Friday 17th October @ 8am Schedul…" at bounding box center [774, 25] width 635 height 50
click at [466, 26] on icon "Schedules" at bounding box center [467, 26] width 14 height 14
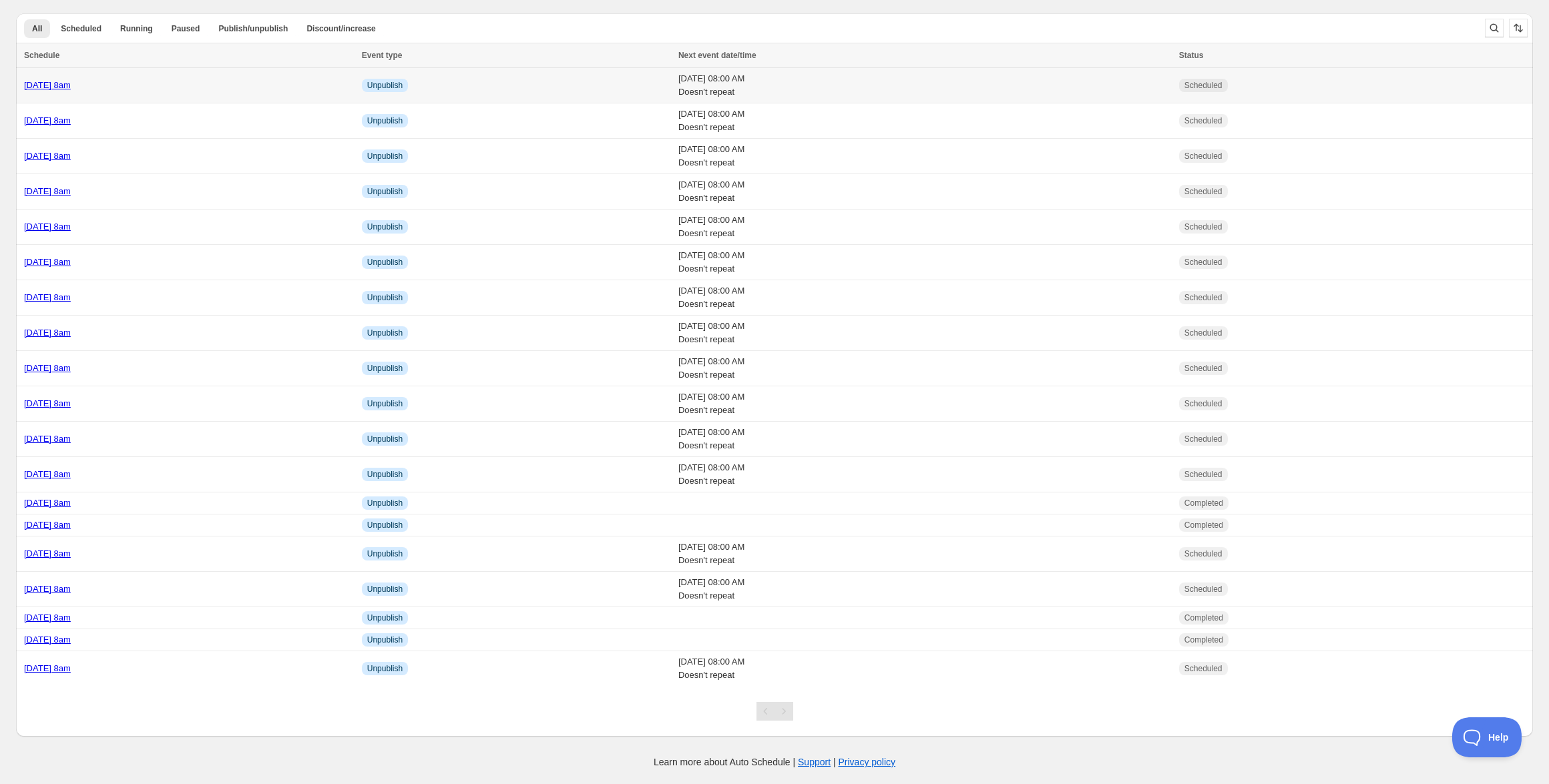
click at [71, 87] on link "[DATE] 8am" at bounding box center [47, 84] width 47 height 10
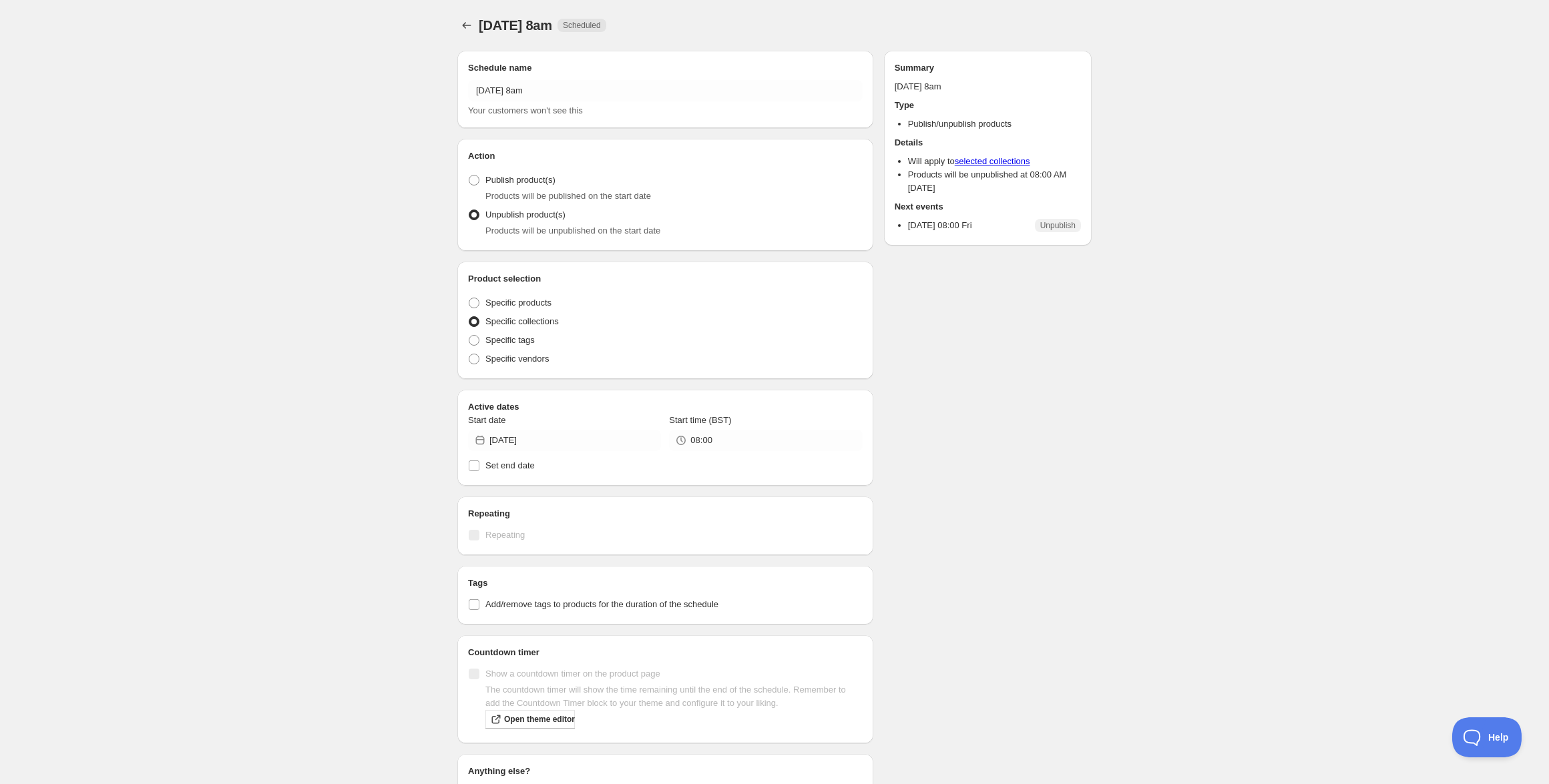
radio input "true"
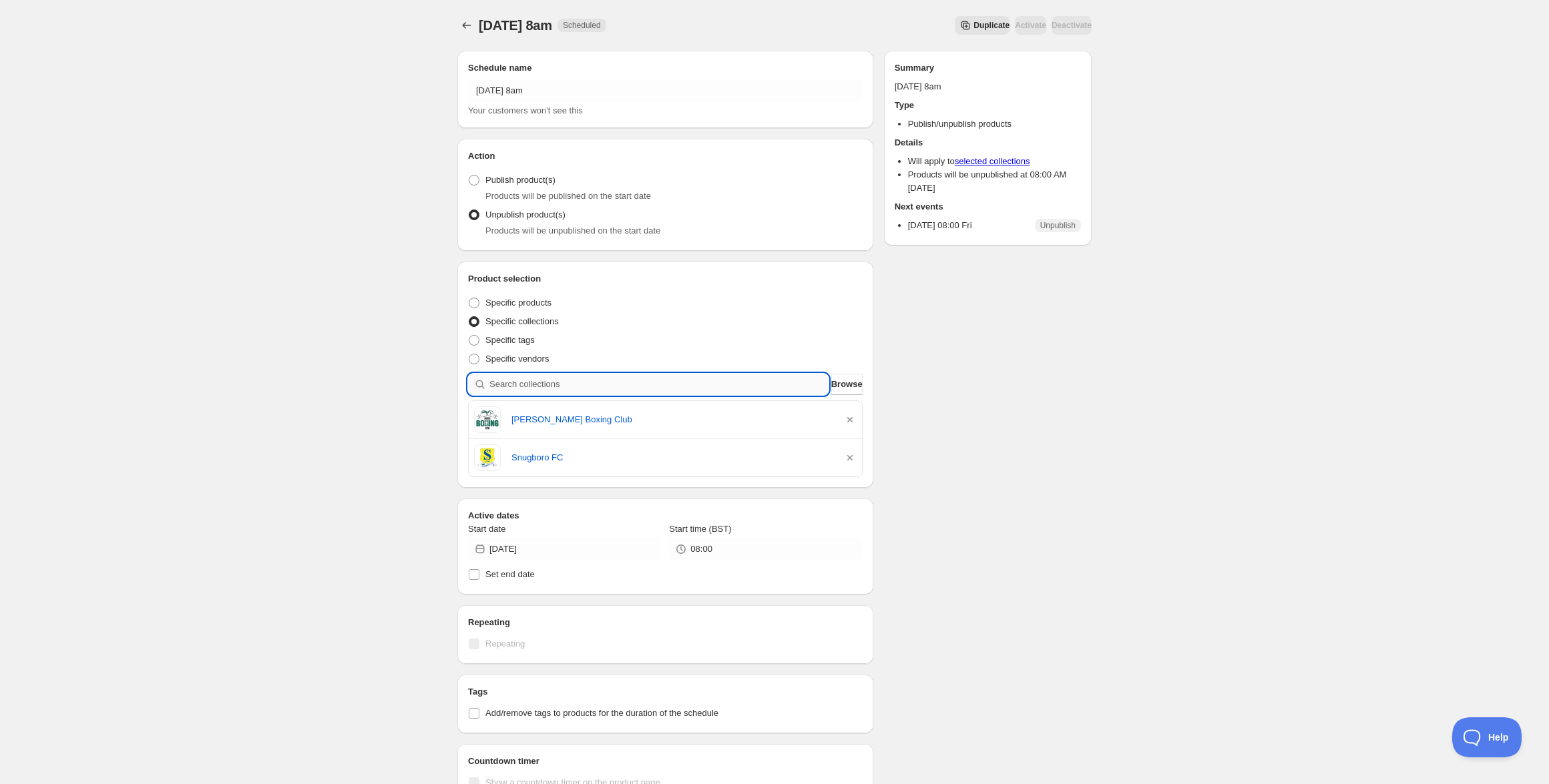
click at [584, 387] on input "search" at bounding box center [659, 384] width 339 height 21
type input "L"
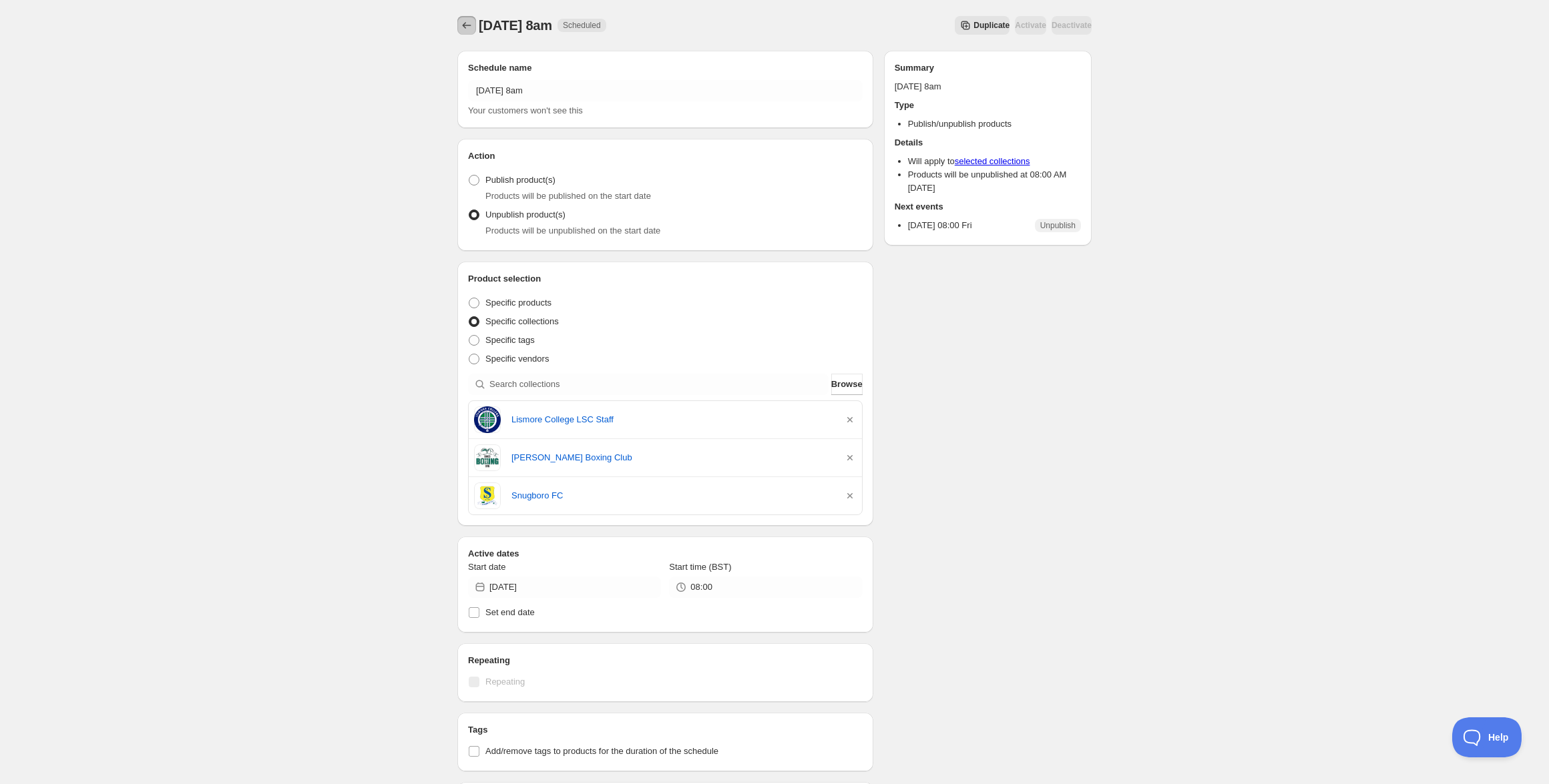
click at [465, 26] on icon "Schedules" at bounding box center [467, 25] width 9 height 7
